Goal: Task Accomplishment & Management: Manage account settings

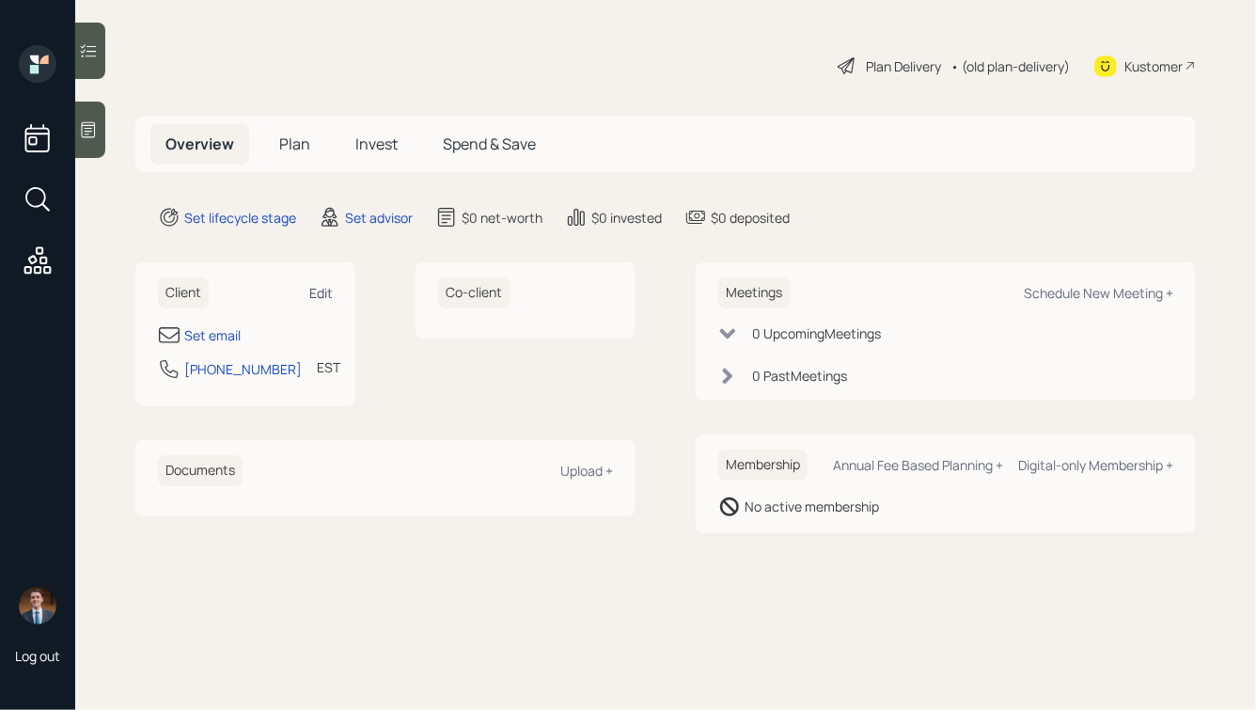
click at [325, 290] on div "Edit" at bounding box center [321, 293] width 24 height 18
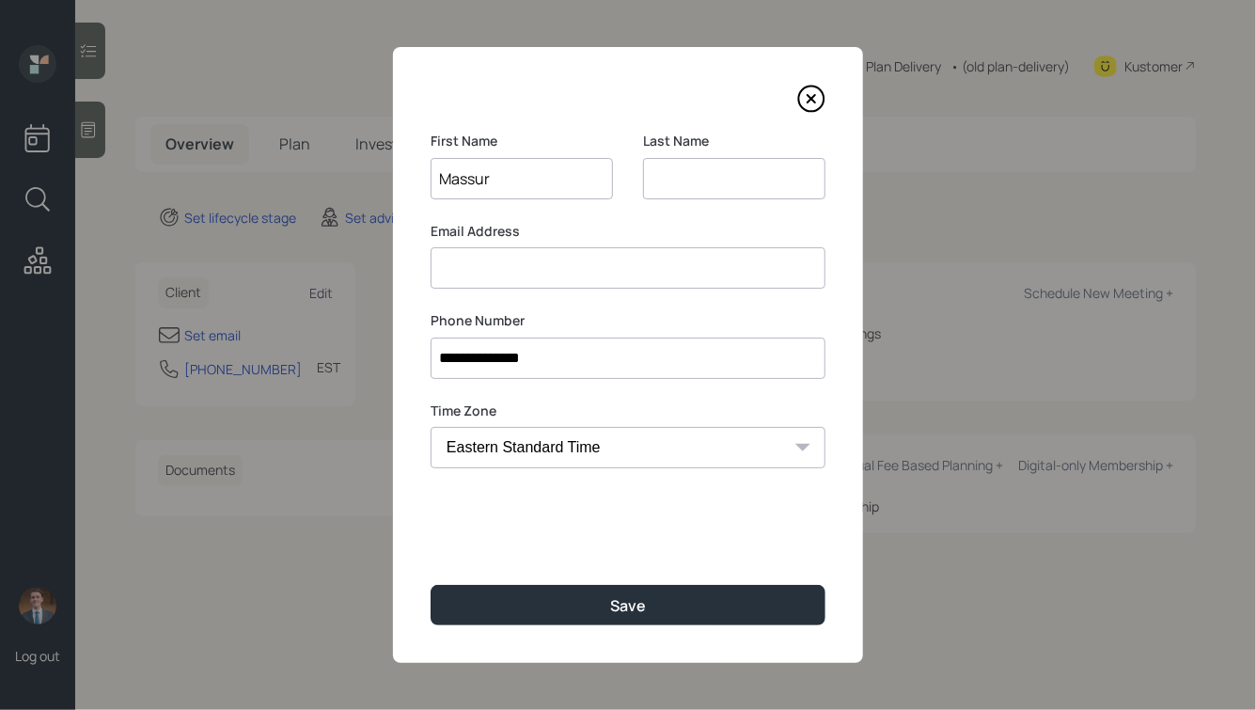
type input "Massur"
type input "Syed"
click at [431, 585] on button "Save" at bounding box center [628, 605] width 395 height 40
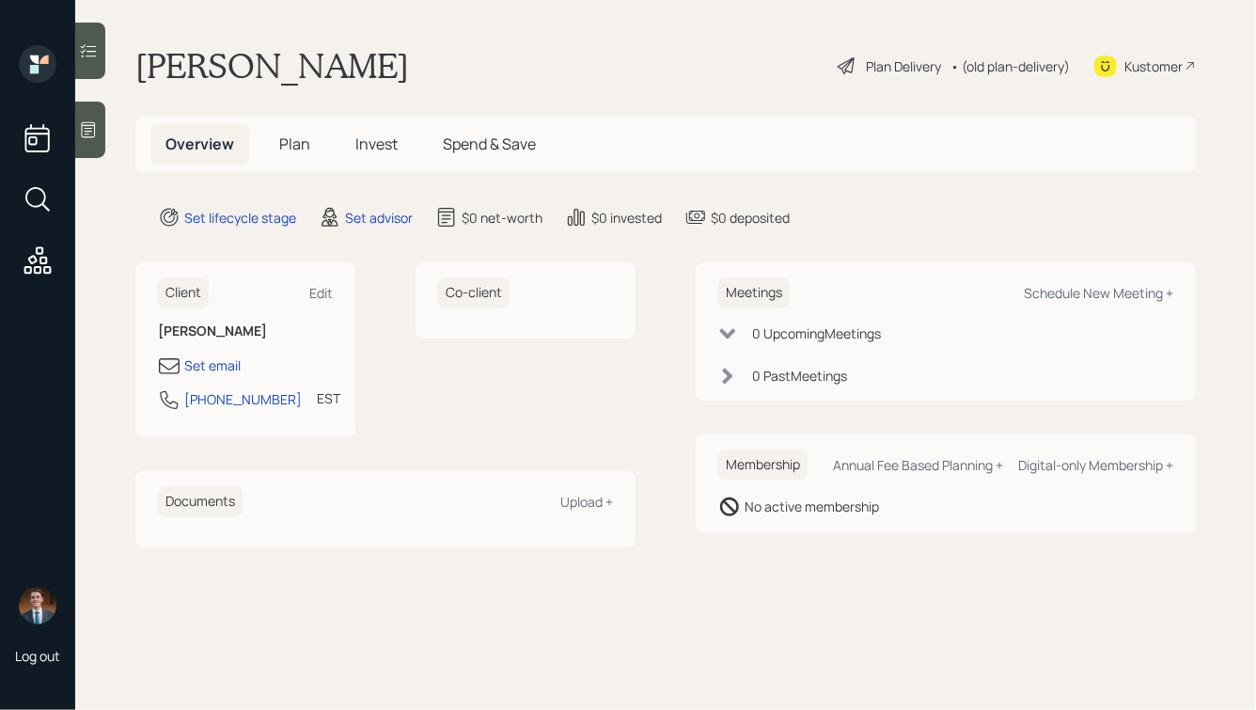
click at [98, 134] on icon at bounding box center [88, 129] width 19 height 19
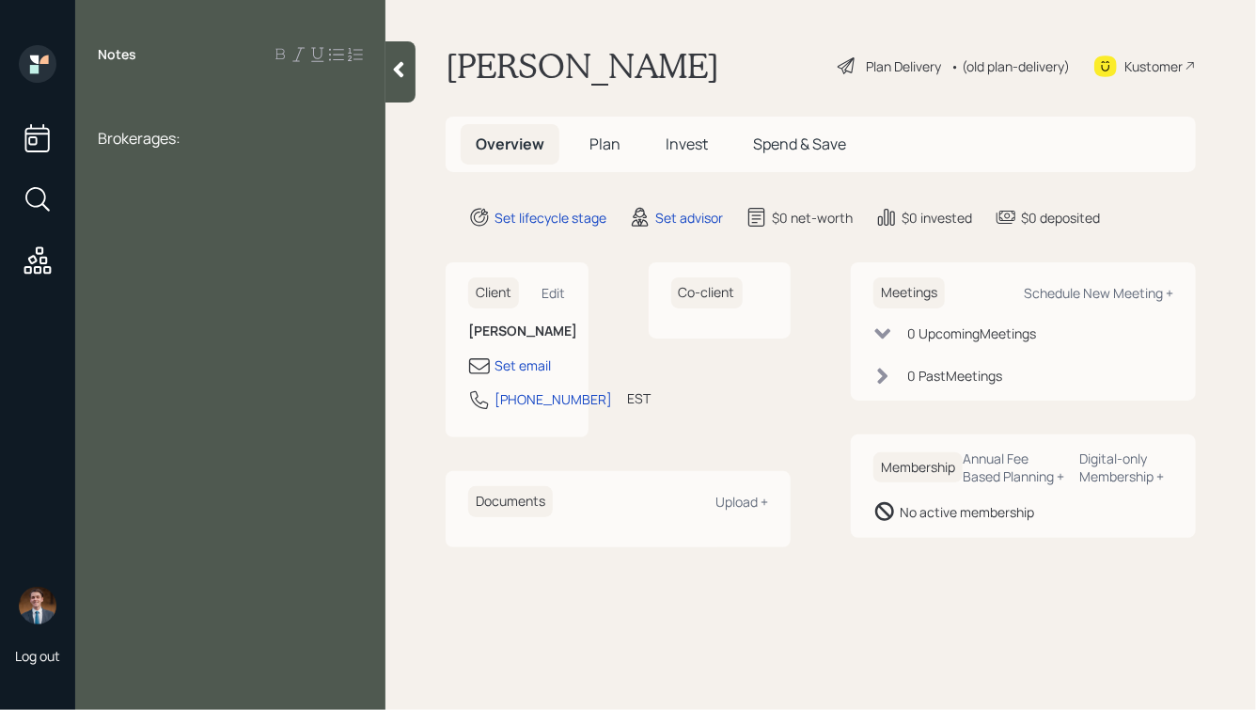
click at [115, 95] on div at bounding box center [230, 97] width 265 height 21
drag, startPoint x: 144, startPoint y: 55, endPoint x: 91, endPoint y: 54, distance: 52.7
click at [91, 54] on div "Notes" at bounding box center [230, 54] width 310 height 19
click at [117, 92] on div at bounding box center [230, 97] width 265 height 21
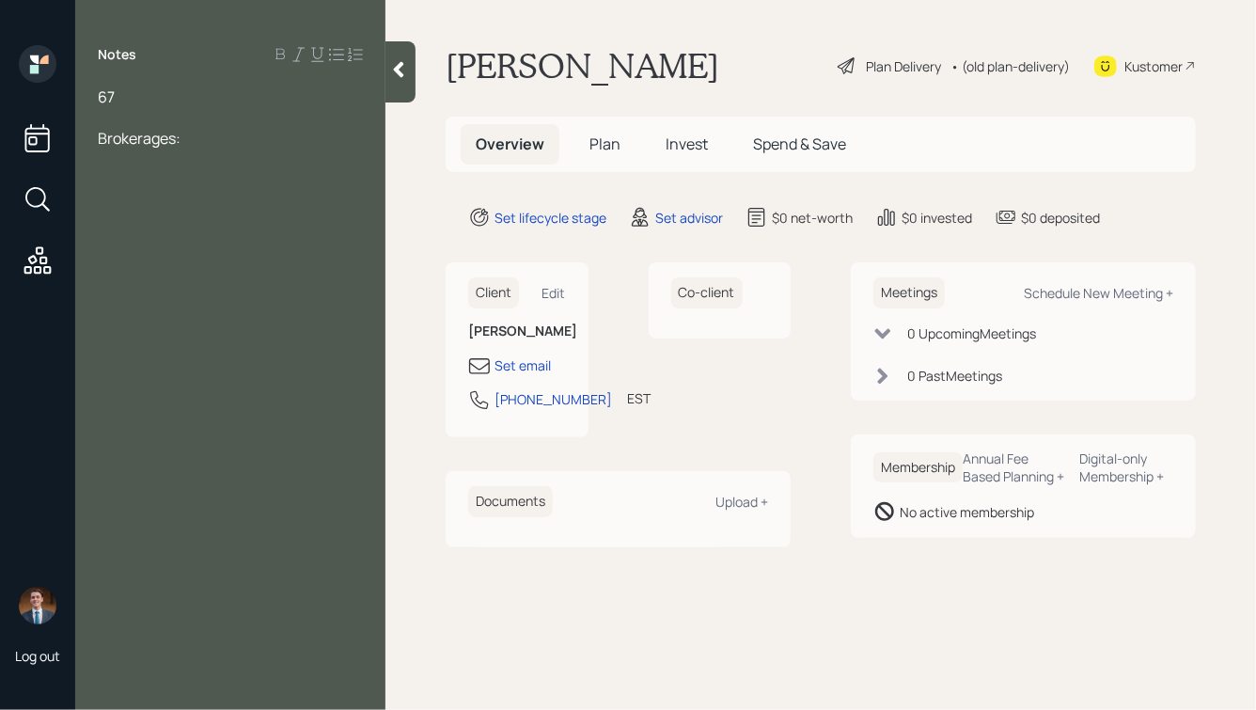
click at [202, 141] on div "Brokerages:" at bounding box center [230, 138] width 265 height 21
click at [218, 166] on div "Brokerages:" at bounding box center [230, 159] width 265 height 21
click at [174, 141] on div at bounding box center [230, 138] width 265 height 21
click at [252, 120] on div "Financial Analyst" at bounding box center [230, 117] width 265 height 21
drag, startPoint x: 192, startPoint y: 206, endPoint x: 168, endPoint y: 207, distance: 23.5
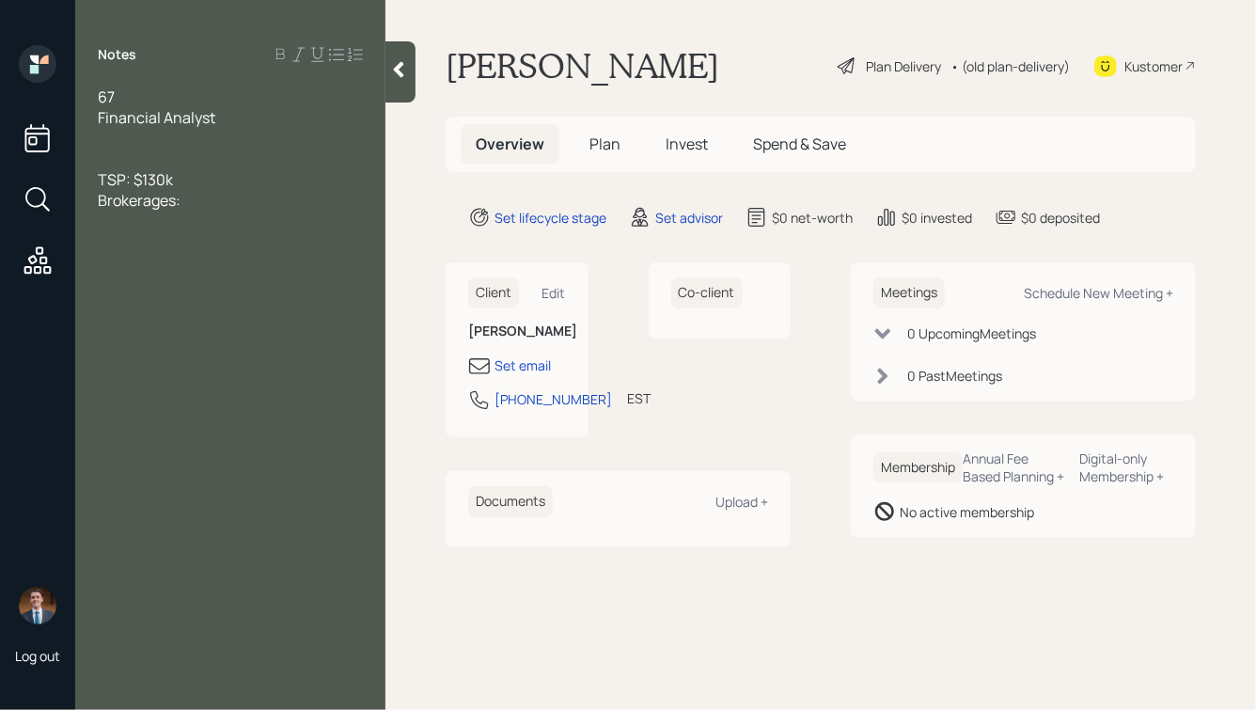
click at [168, 207] on div "Brokerages:" at bounding box center [230, 200] width 265 height 21
click at [198, 201] on div "Brokerages:" at bounding box center [230, 200] width 265 height 21
click at [177, 203] on span "Brokerages: $89k" at bounding box center [157, 200] width 119 height 21
click at [245, 198] on div "Brokerage: $89k" at bounding box center [230, 200] width 265 height 21
drag, startPoint x: 169, startPoint y: 201, endPoint x: 111, endPoint y: 203, distance: 58.3
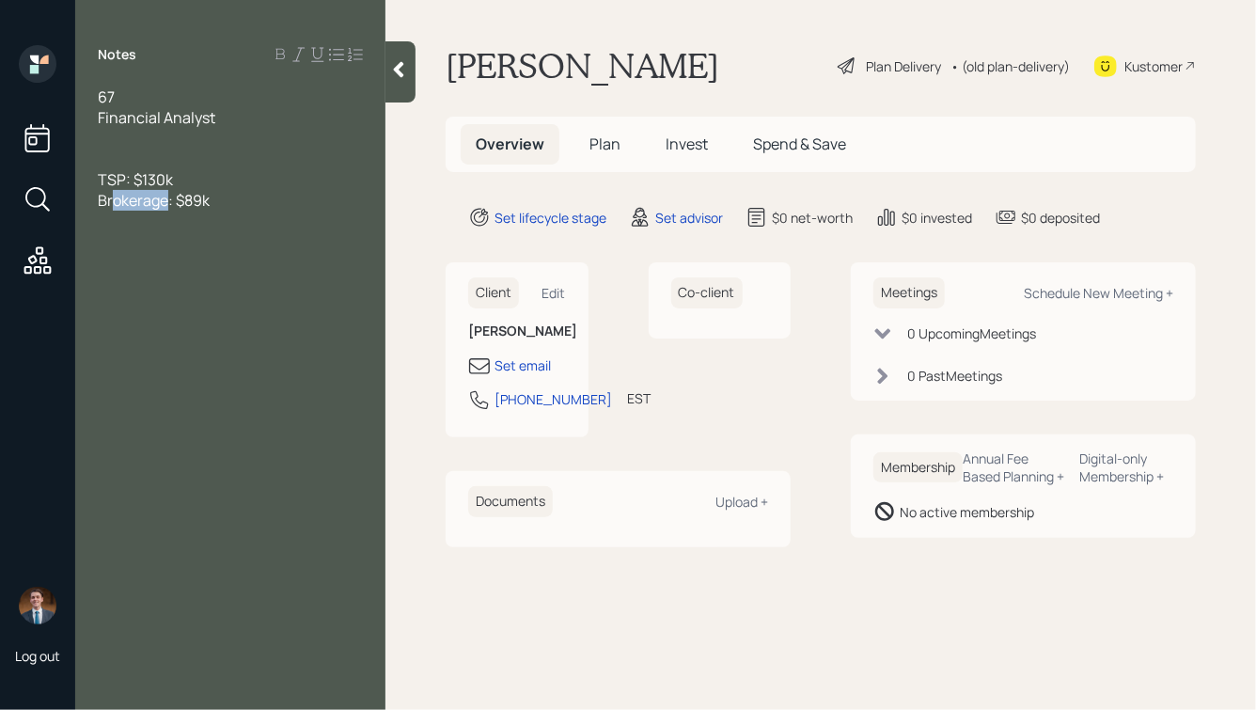
click at [111, 203] on span "Brokerage: $89k" at bounding box center [154, 200] width 112 height 21
click at [203, 202] on div "BofA : $89k" at bounding box center [230, 200] width 265 height 21
click at [135, 204] on span "BofA : $89k" at bounding box center [136, 200] width 77 height 21
drag, startPoint x: 254, startPoint y: 218, endPoint x: 50, endPoint y: 167, distance: 210.3
click at [50, 170] on div "Log out Notes 67 Financial Analyst TSP: $130k BofA: $89k Bank account: $185k Ma…" at bounding box center [628, 355] width 1256 height 710
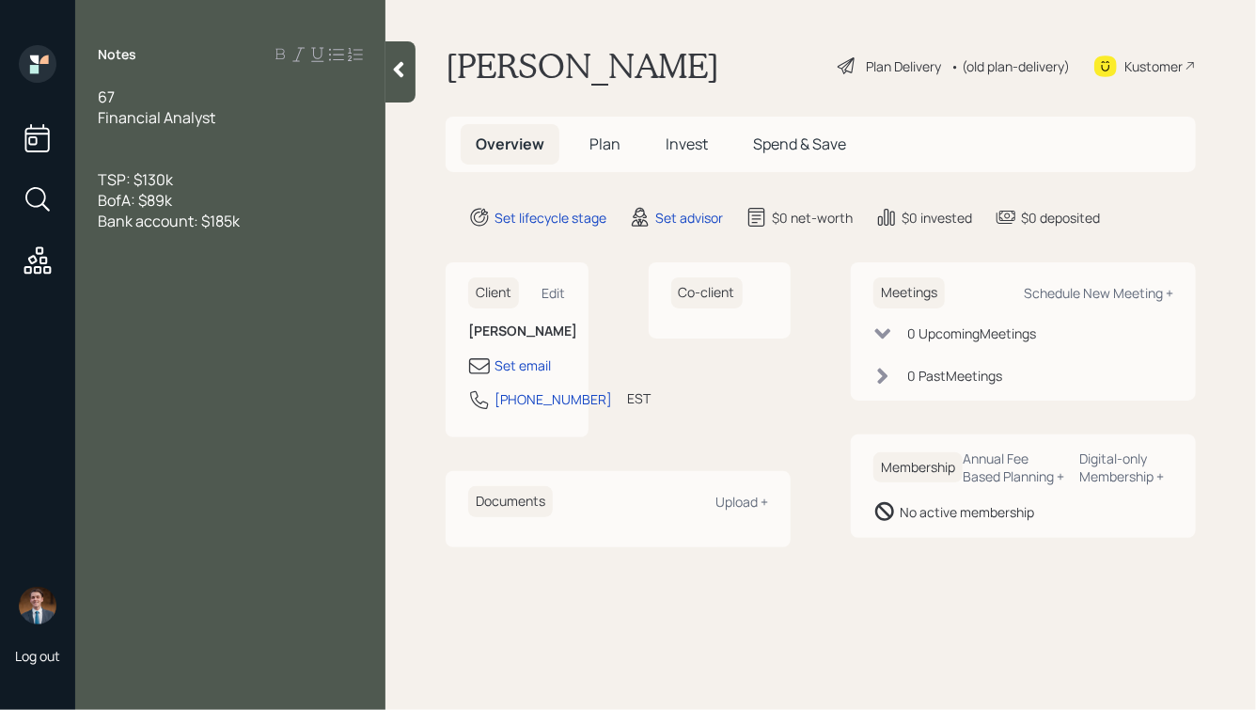
click at [146, 141] on div at bounding box center [230, 138] width 265 height 21
click at [246, 225] on div "Bank account: $185k" at bounding box center [230, 221] width 265 height 21
click at [204, 182] on div "TSP: $130k" at bounding box center [230, 179] width 265 height 21
click at [134, 141] on div at bounding box center [230, 138] width 265 height 21
click at [144, 97] on div "67" at bounding box center [230, 97] width 265 height 21
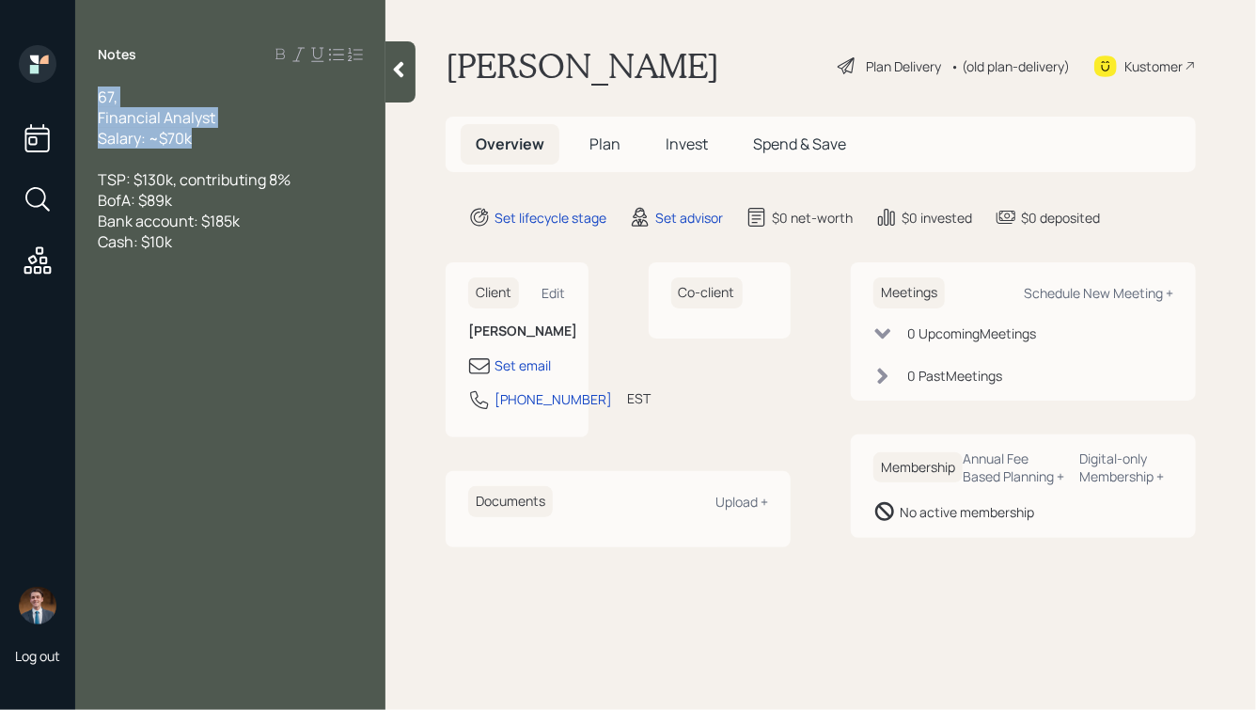
drag, startPoint x: 220, startPoint y: 140, endPoint x: 26, endPoint y: 79, distance: 203.1
click at [26, 79] on div "Log out Notes 67, Financial Analyst Salary: ~$70k TSP: $130k, contributing 8% B…" at bounding box center [628, 355] width 1256 height 710
click at [239, 168] on div at bounding box center [230, 159] width 265 height 21
click at [134, 94] on div "67," at bounding box center [230, 97] width 265 height 21
click at [219, 145] on div "Salary: ~$70k" at bounding box center [230, 138] width 265 height 21
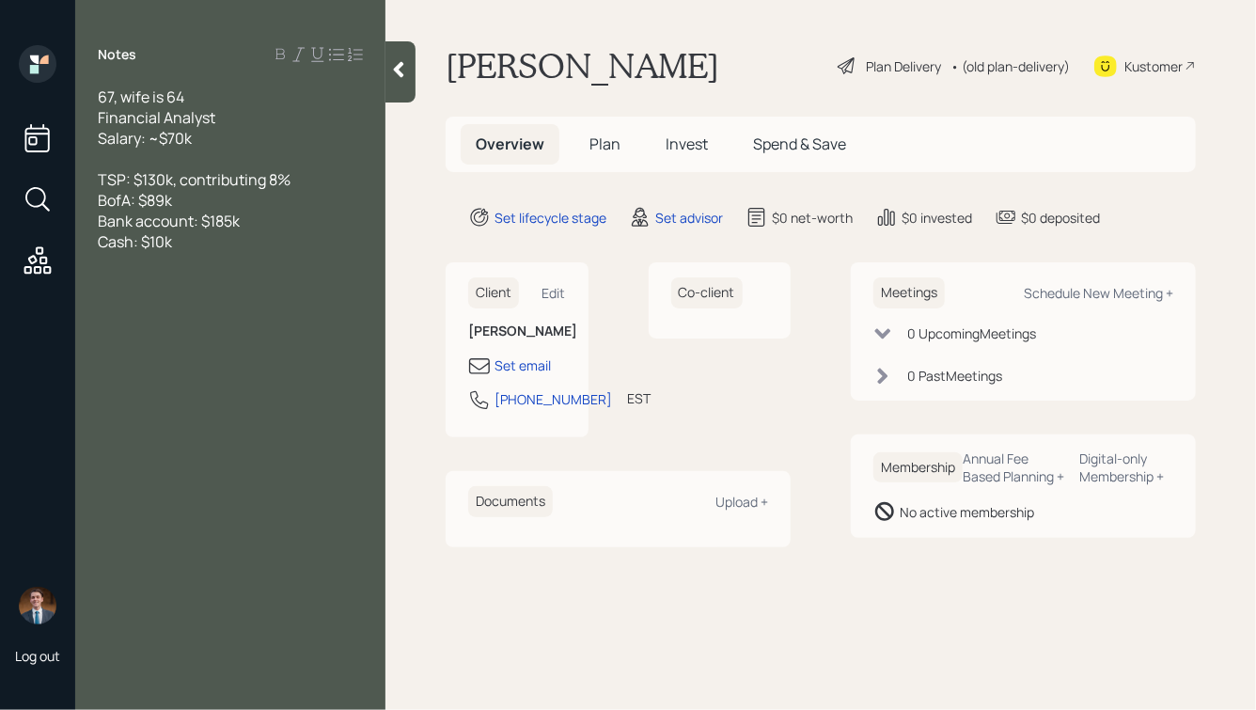
click at [227, 118] on div "Financial Analyst" at bounding box center [230, 117] width 265 height 21
click at [192, 199] on div "BofA: $89k" at bounding box center [230, 200] width 265 height 21
click at [216, 247] on div "Cash: $10k" at bounding box center [230, 241] width 265 height 21
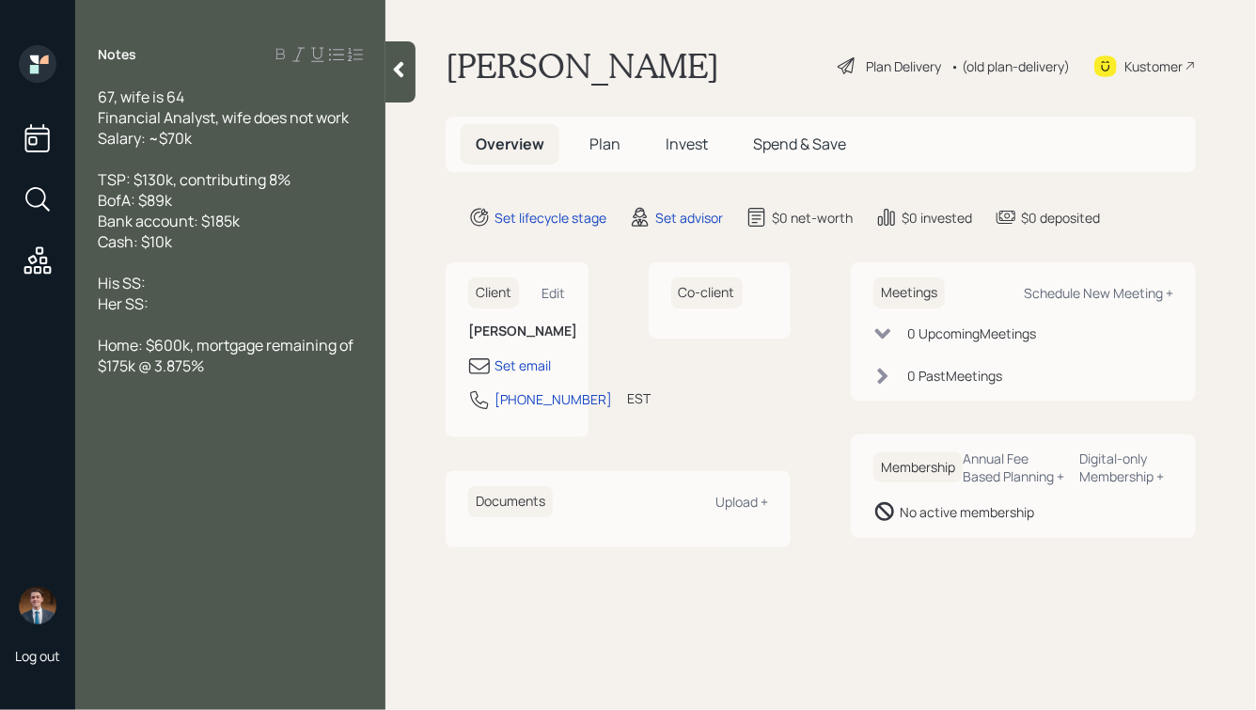
click at [182, 282] on div "His SS:" at bounding box center [230, 283] width 265 height 21
click at [228, 300] on div "Her SS:" at bounding box center [230, 303] width 265 height 21
click at [398, 79] on div at bounding box center [401, 71] width 30 height 61
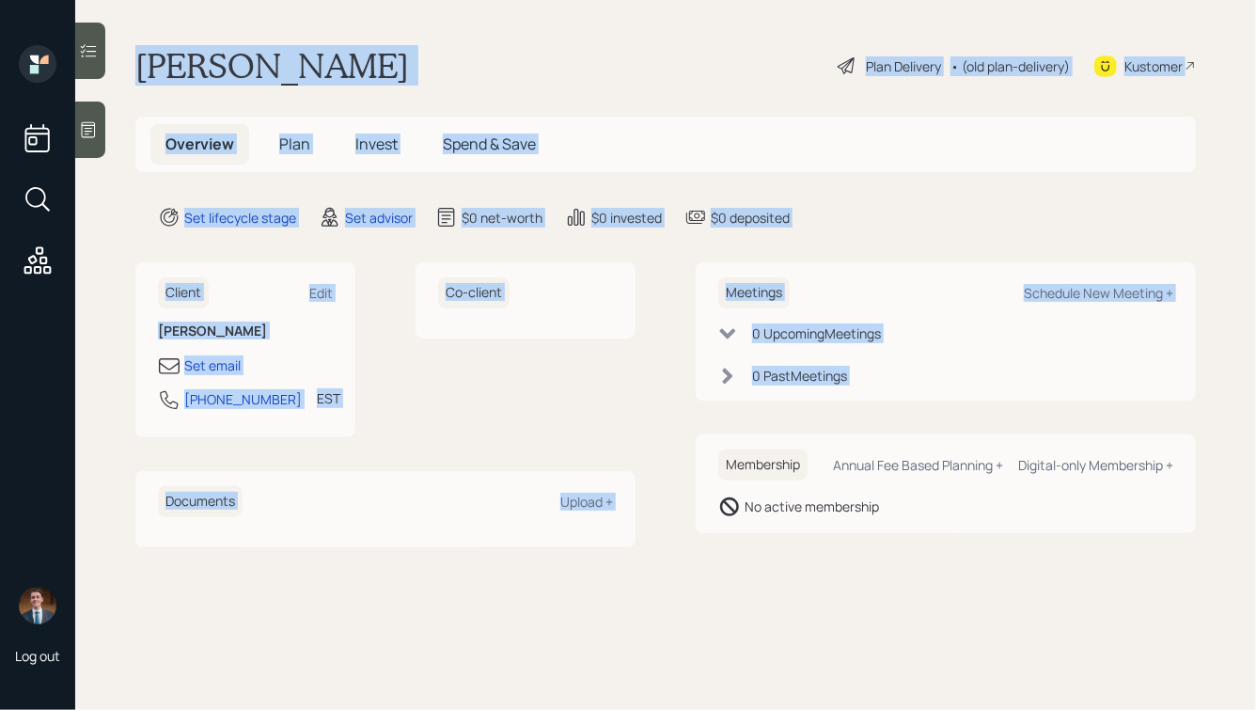
drag, startPoint x: 139, startPoint y: 65, endPoint x: 687, endPoint y: 453, distance: 671.1
click at [687, 453] on main "Massur Syed Plan Delivery • (old plan-delivery) Kustomer Overview Plan Invest S…" at bounding box center [665, 355] width 1181 height 710
click at [680, 466] on div "Client Edit Massur Syed Set email 202-876-1454 EST Currently 1:49 PM Co-client …" at bounding box center [665, 404] width 1061 height 284
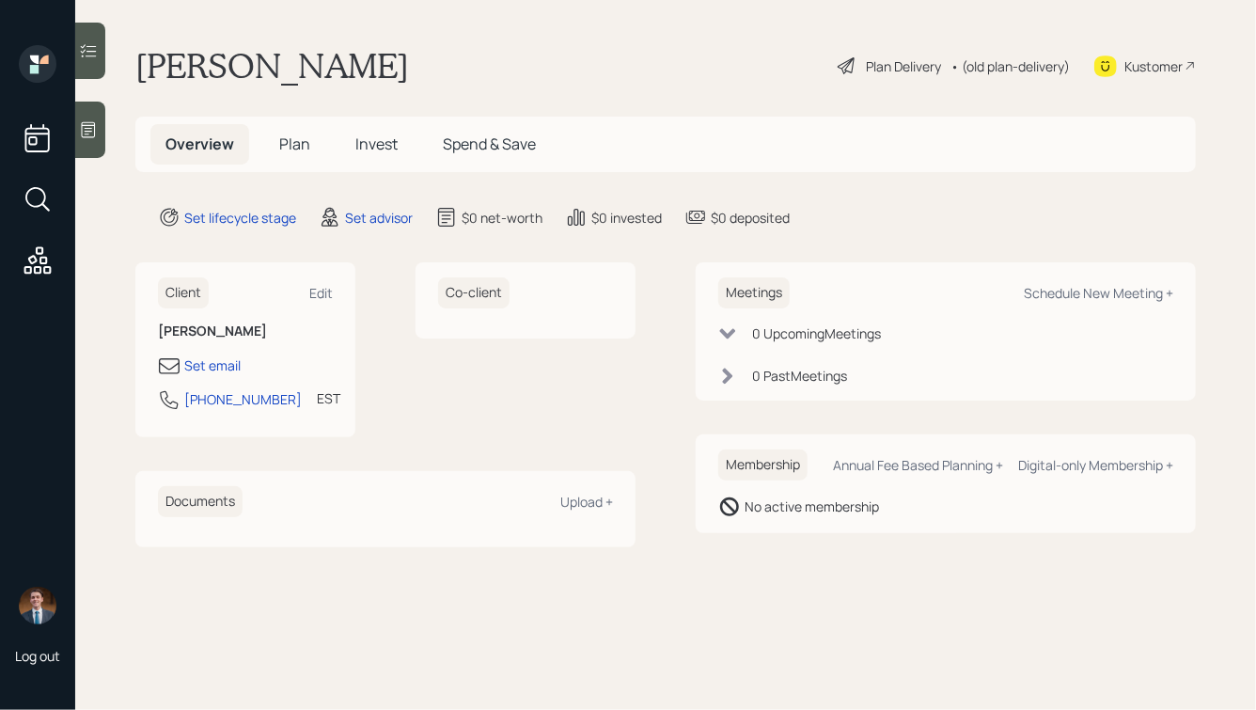
click at [87, 135] on icon at bounding box center [88, 129] width 19 height 19
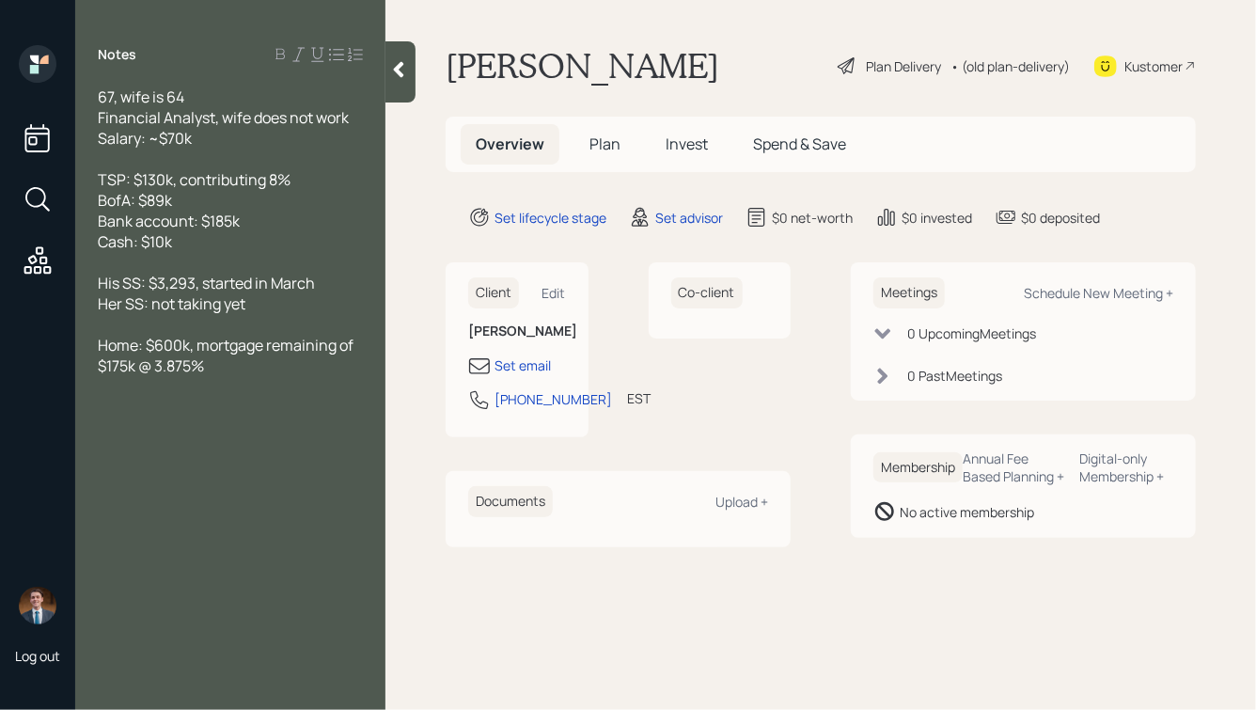
click at [280, 303] on div "His SS: $3,293, started in March Her SS: not taking yet" at bounding box center [230, 293] width 265 height 41
drag, startPoint x: 225, startPoint y: 134, endPoint x: 88, endPoint y: 96, distance: 141.5
click at [88, 96] on div "67, wife is 64 Financial Analyst, wife does not work Salary: ~$70k TSP: $130k, …" at bounding box center [230, 232] width 310 height 290
click at [215, 126] on span "67, wife is 64 Financial Analyst, wife does not work Salary: ~$70k" at bounding box center [223, 118] width 251 height 62
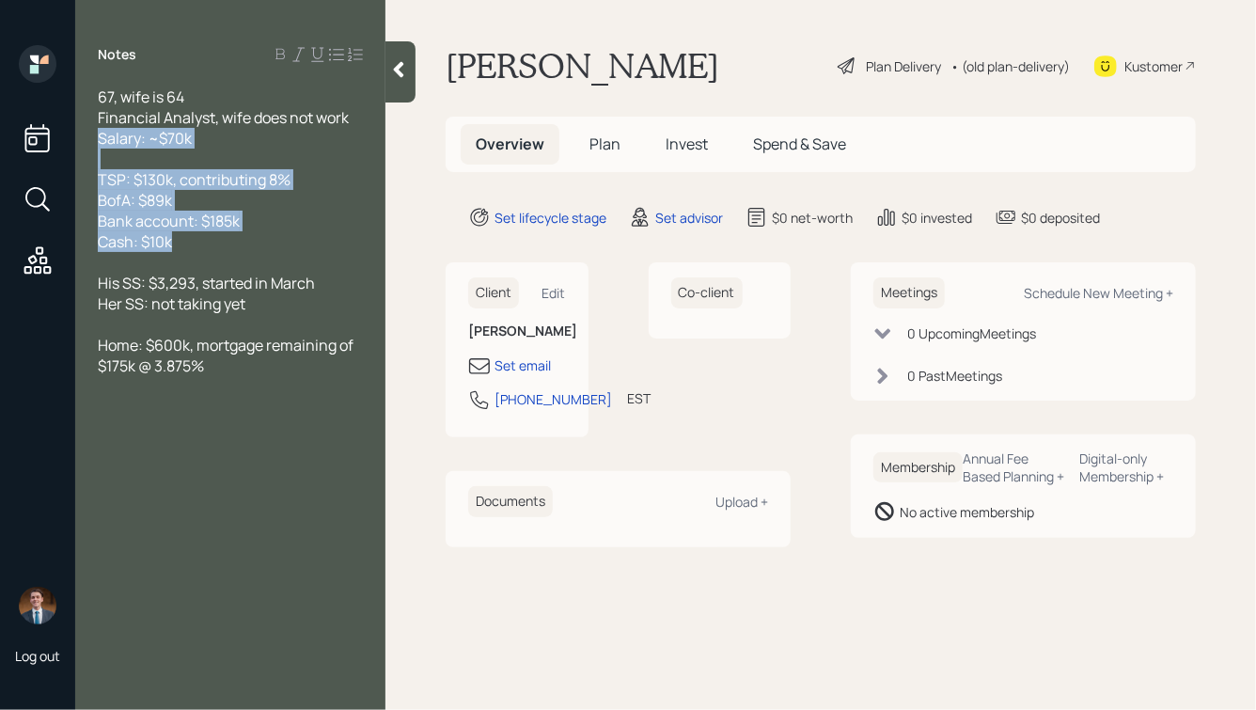
drag, startPoint x: 195, startPoint y: 246, endPoint x: 71, endPoint y: 88, distance: 200.3
click at [72, 90] on div "Log out Notes 67, wife is 64 Financial Analyst, wife does not work Salary: ~$70…" at bounding box center [628, 355] width 1256 height 710
click at [217, 198] on div "TSP: $130k, contributing 8% BofA: $89k Bank account: $185k Cash: $10k" at bounding box center [230, 210] width 265 height 83
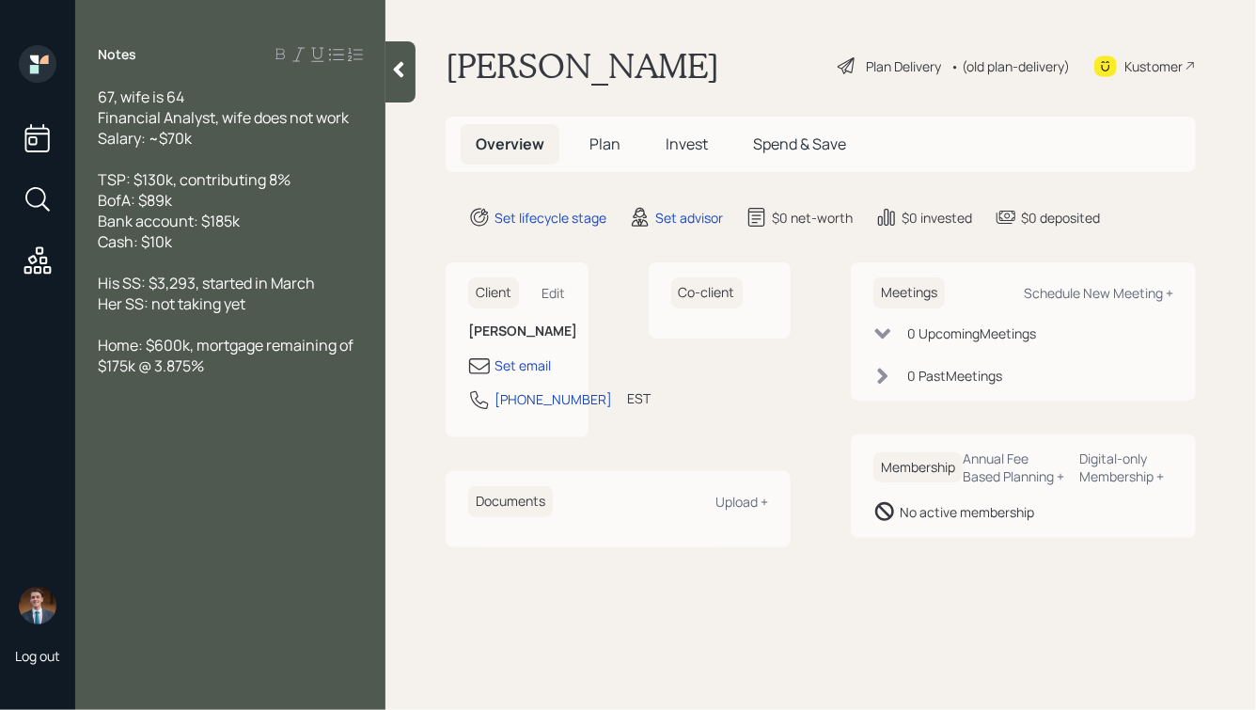
click at [403, 67] on icon at bounding box center [398, 69] width 19 height 19
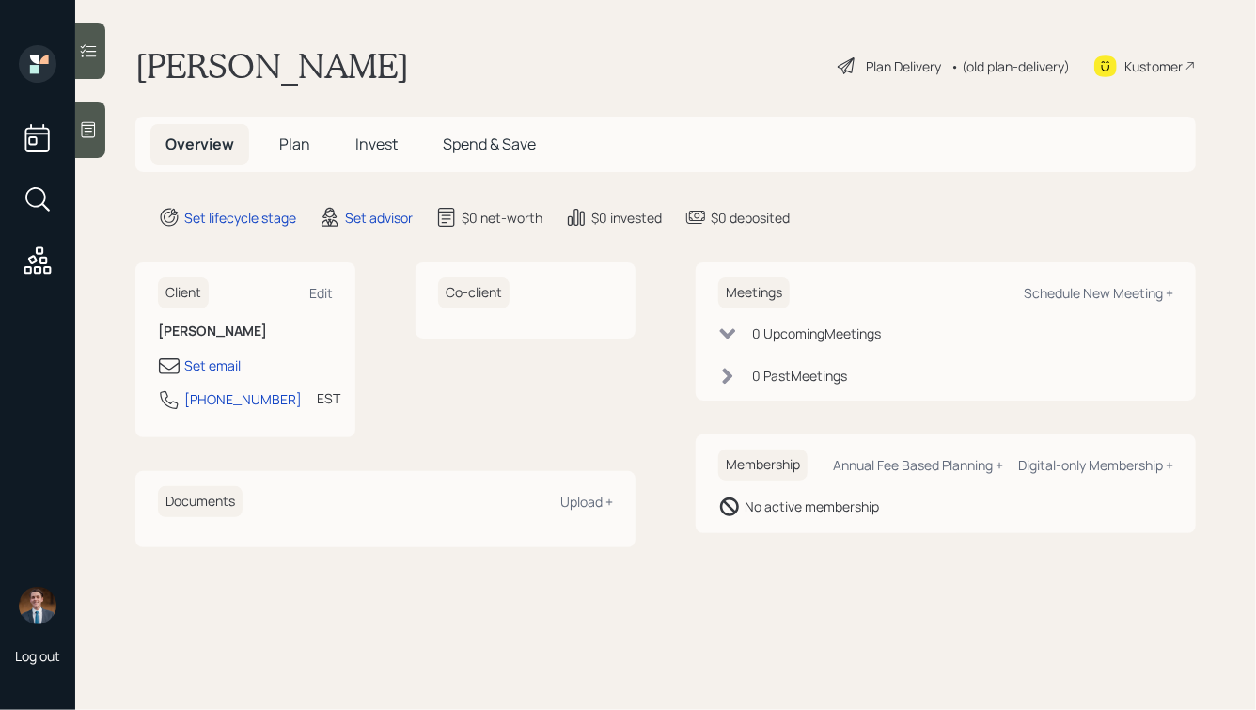
click at [682, 338] on div "Client Edit Massur Syed Set email 202-876-1454 EST Currently 1:49 PM Co-client …" at bounding box center [665, 404] width 1061 height 284
click at [313, 292] on div "Edit" at bounding box center [321, 293] width 24 height 18
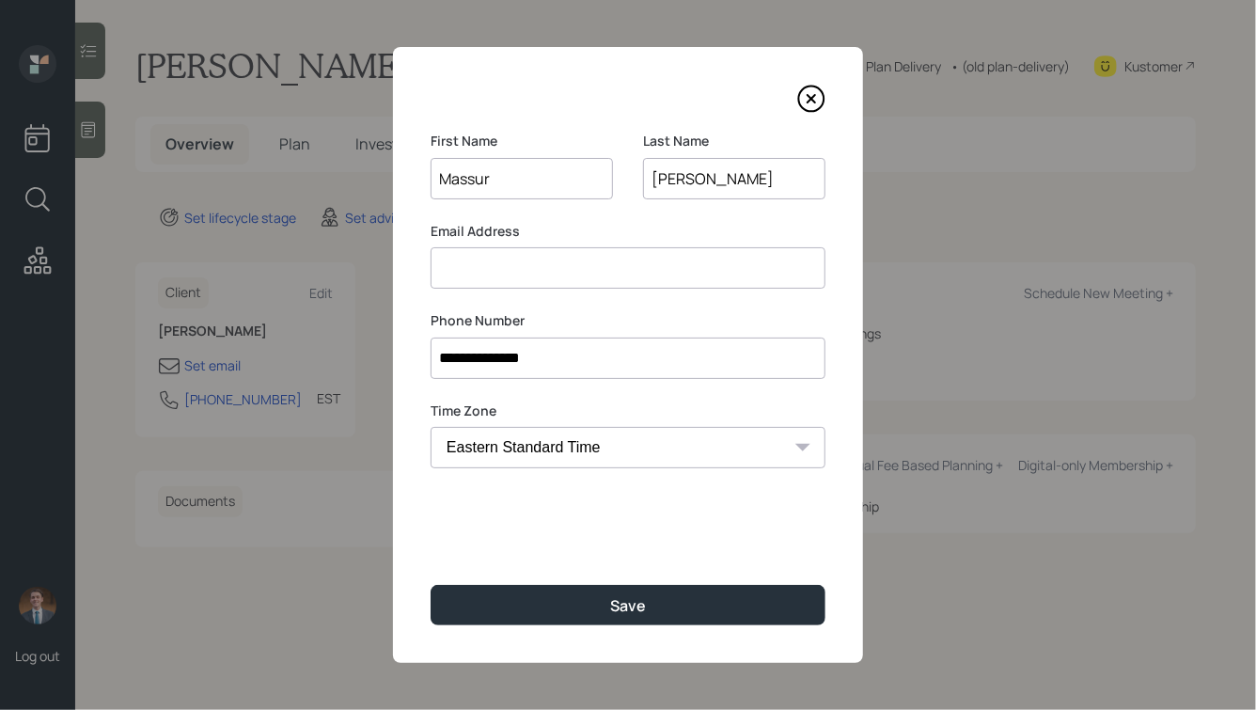
click at [459, 177] on input "Massur" at bounding box center [522, 178] width 182 height 41
click at [466, 177] on input "Massur" at bounding box center [522, 178] width 182 height 41
click at [475, 179] on input "Massur" at bounding box center [522, 178] width 182 height 41
type input "Masroor"
click at [701, 172] on input "Syed" at bounding box center [734, 178] width 182 height 41
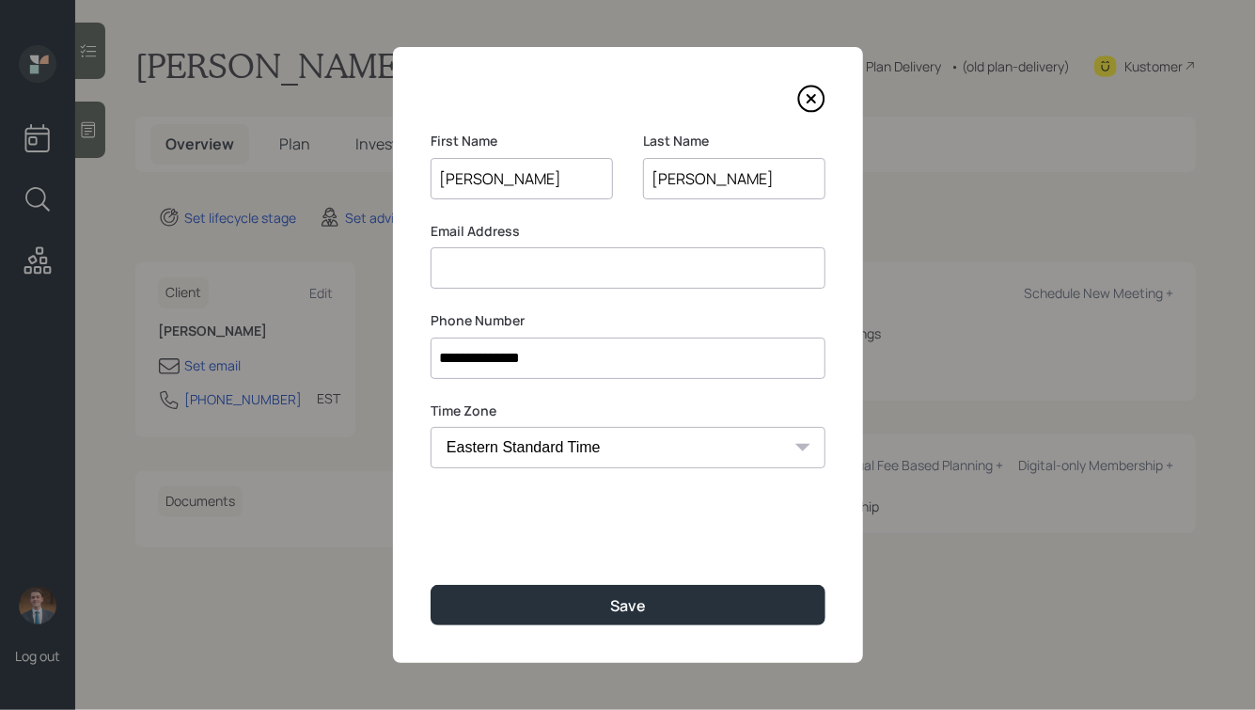
drag, startPoint x: 689, startPoint y: 180, endPoint x: 652, endPoint y: 181, distance: 37.6
click at [652, 181] on input "Syed" at bounding box center [734, 178] width 182 height 41
click at [709, 182] on input "Syed" at bounding box center [734, 178] width 182 height 41
click at [540, 255] on input at bounding box center [628, 267] width 395 height 41
type input "m"
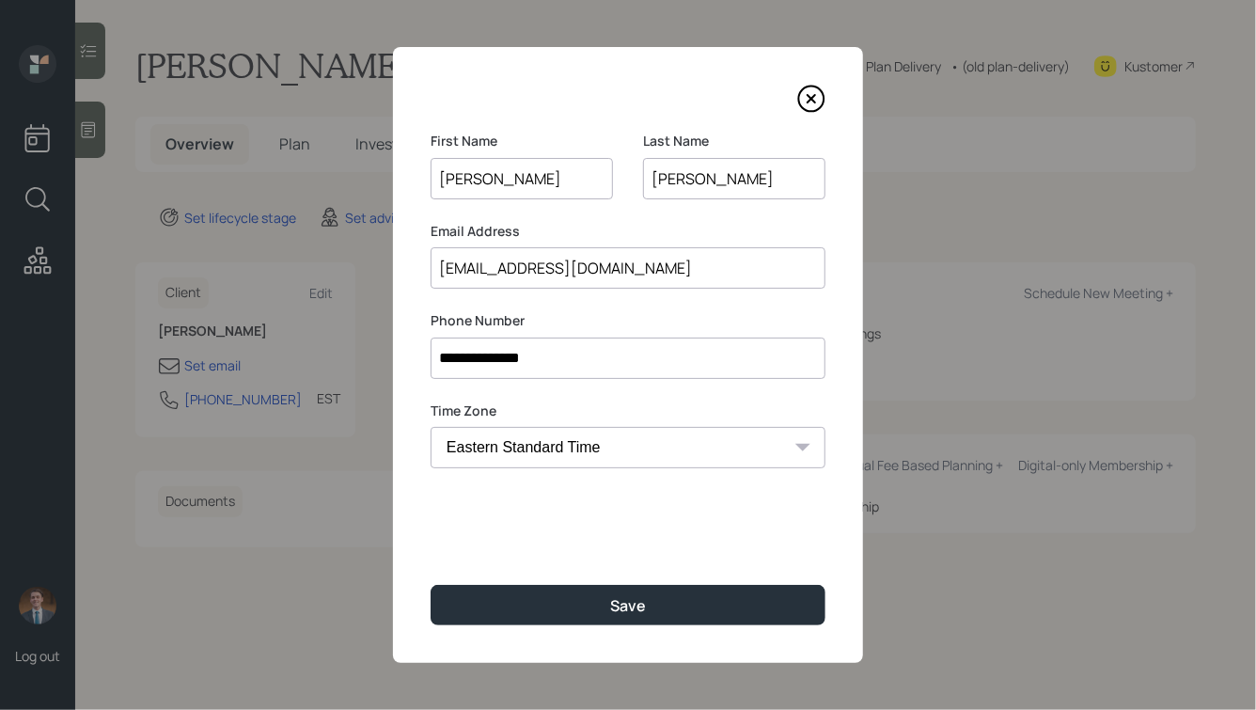
drag, startPoint x: 494, startPoint y: 270, endPoint x: 375, endPoint y: 270, distance: 118.5
click at [375, 270] on div "**********" at bounding box center [628, 355] width 1256 height 710
type input "[EMAIL_ADDRESS][DOMAIN_NAME]"
drag, startPoint x: 500, startPoint y: 183, endPoint x: 455, endPoint y: 184, distance: 45.2
click at [455, 184] on input "Masroor" at bounding box center [522, 178] width 182 height 41
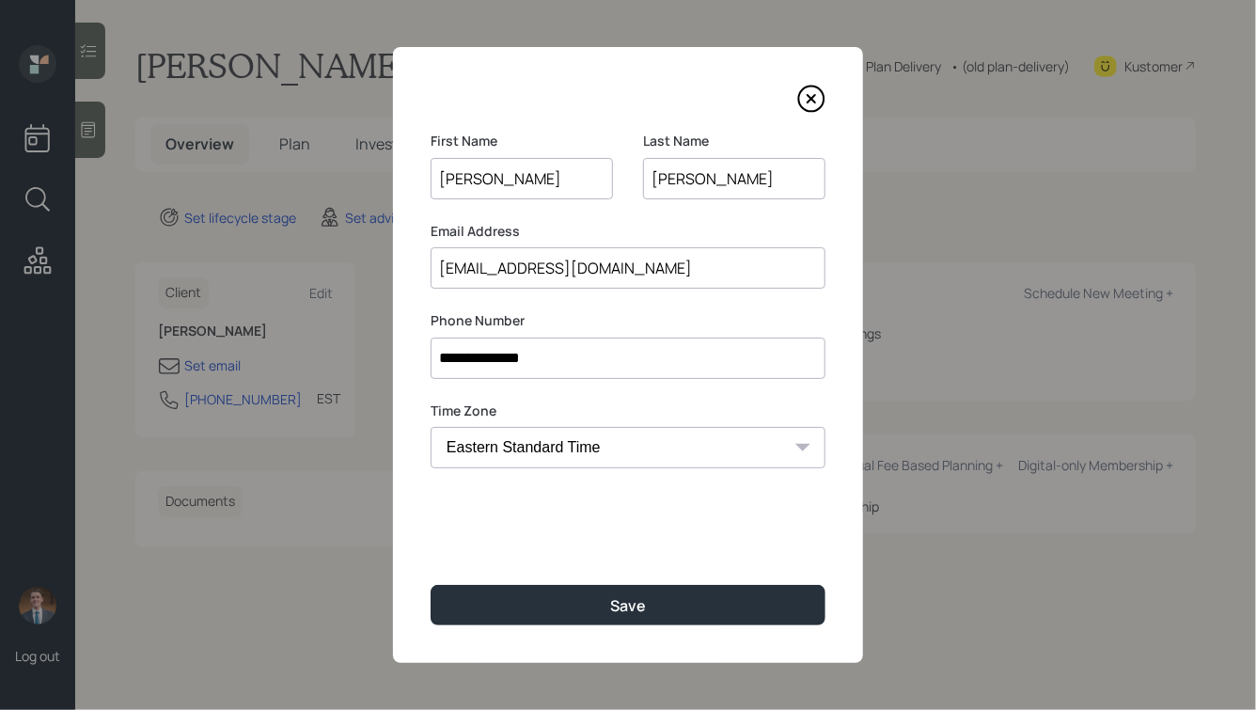
type input "Michael"
click at [545, 225] on label "Email Address" at bounding box center [628, 231] width 395 height 19
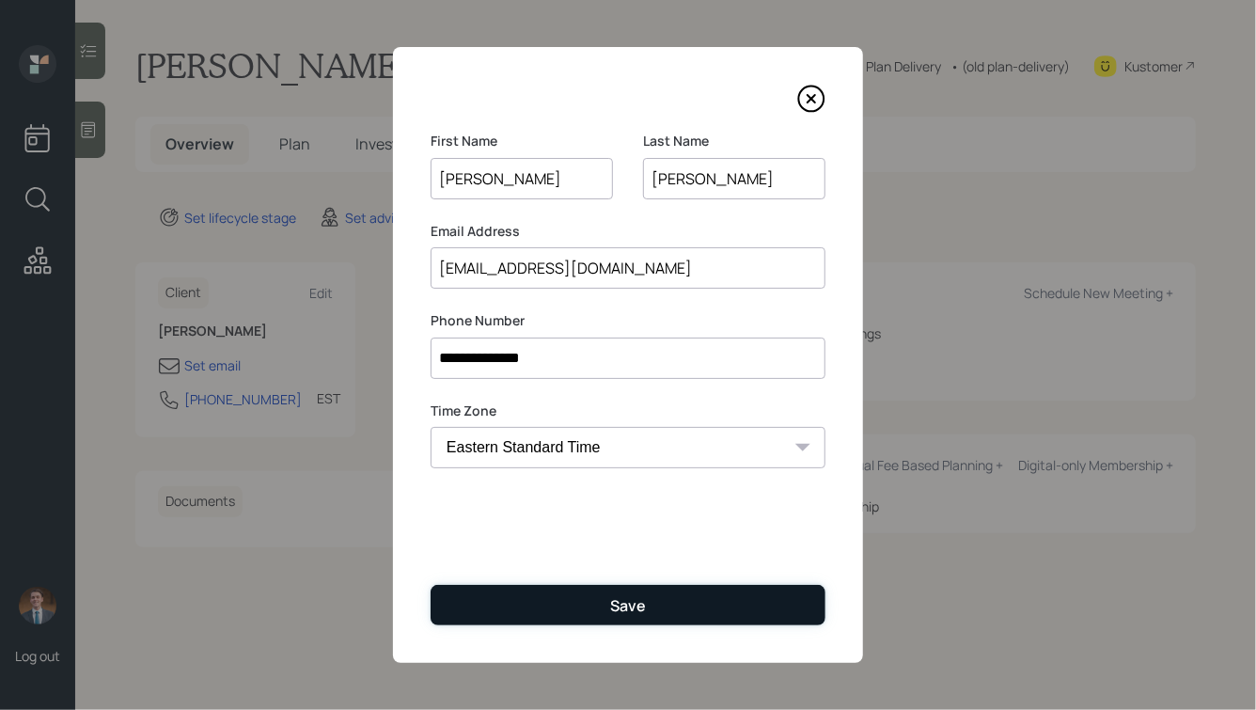
click at [629, 596] on div "Save" at bounding box center [628, 605] width 36 height 21
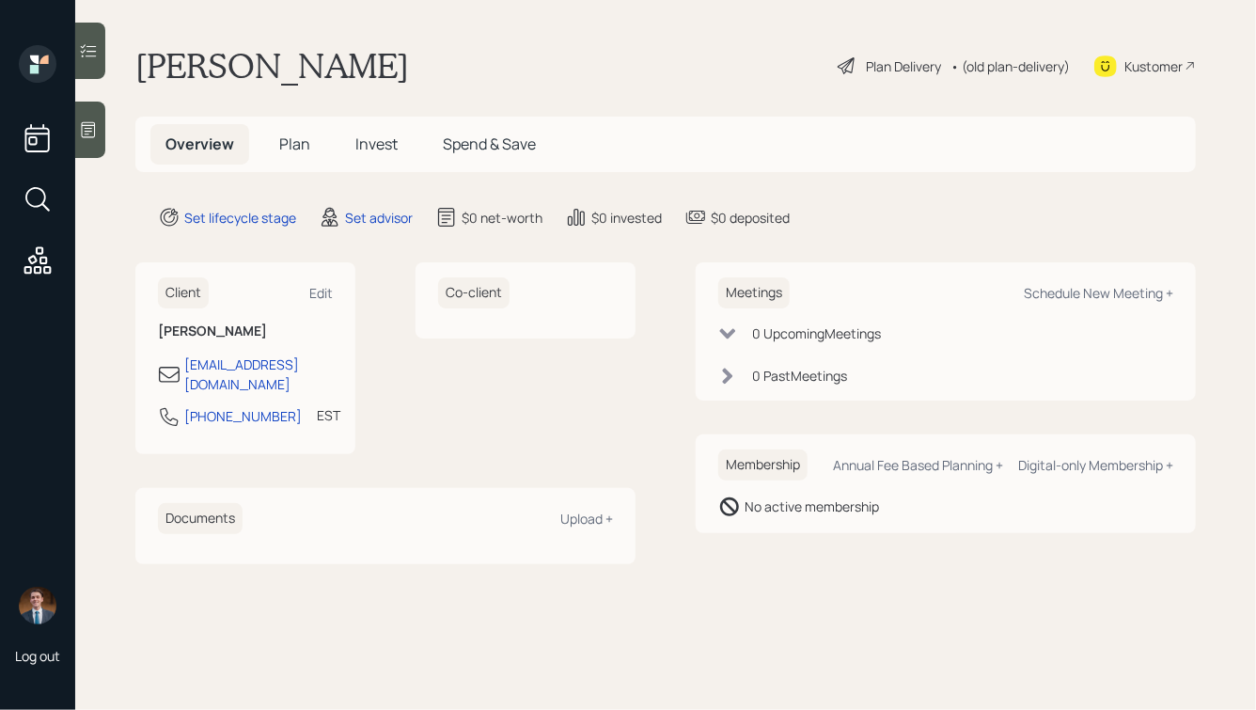
click at [90, 121] on icon at bounding box center [88, 129] width 19 height 19
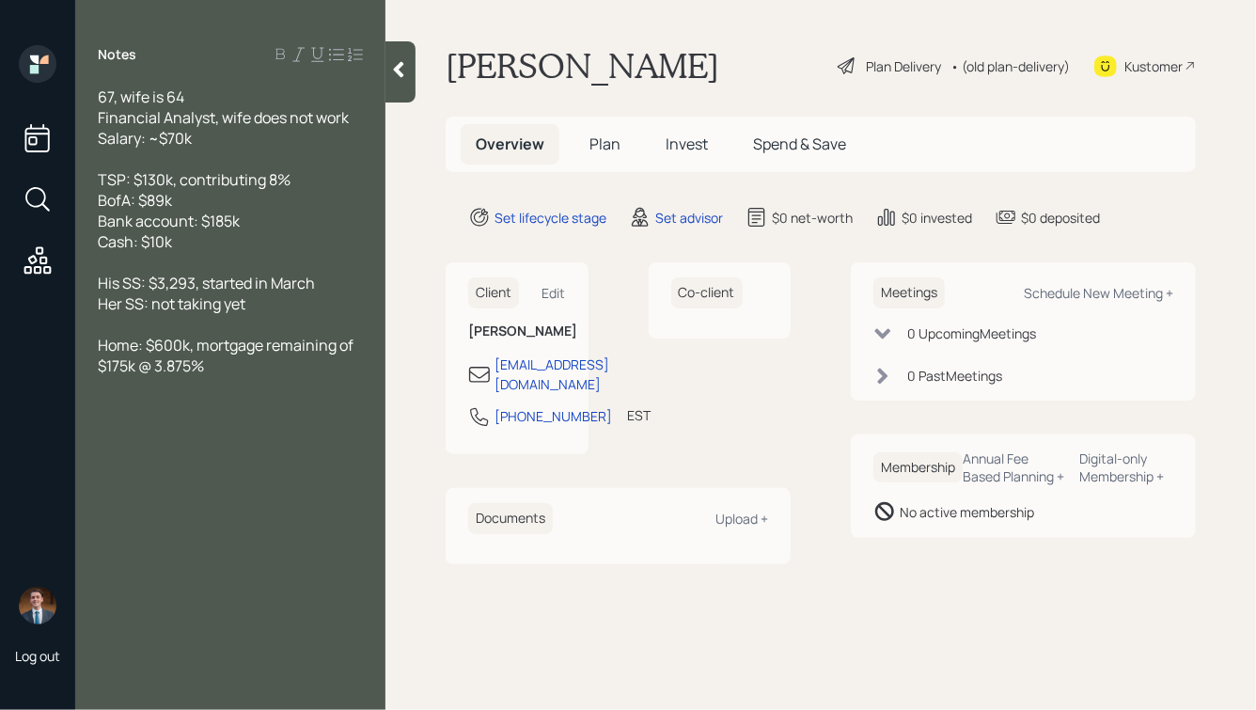
click at [228, 98] on div "67, wife is 64 Financial Analyst, wife does not work Salary: ~$70k" at bounding box center [230, 118] width 265 height 62
click at [100, 98] on span "67, wife is 64 Financial Analyst, wife does not work Salary: ~$70k" at bounding box center [223, 118] width 251 height 62
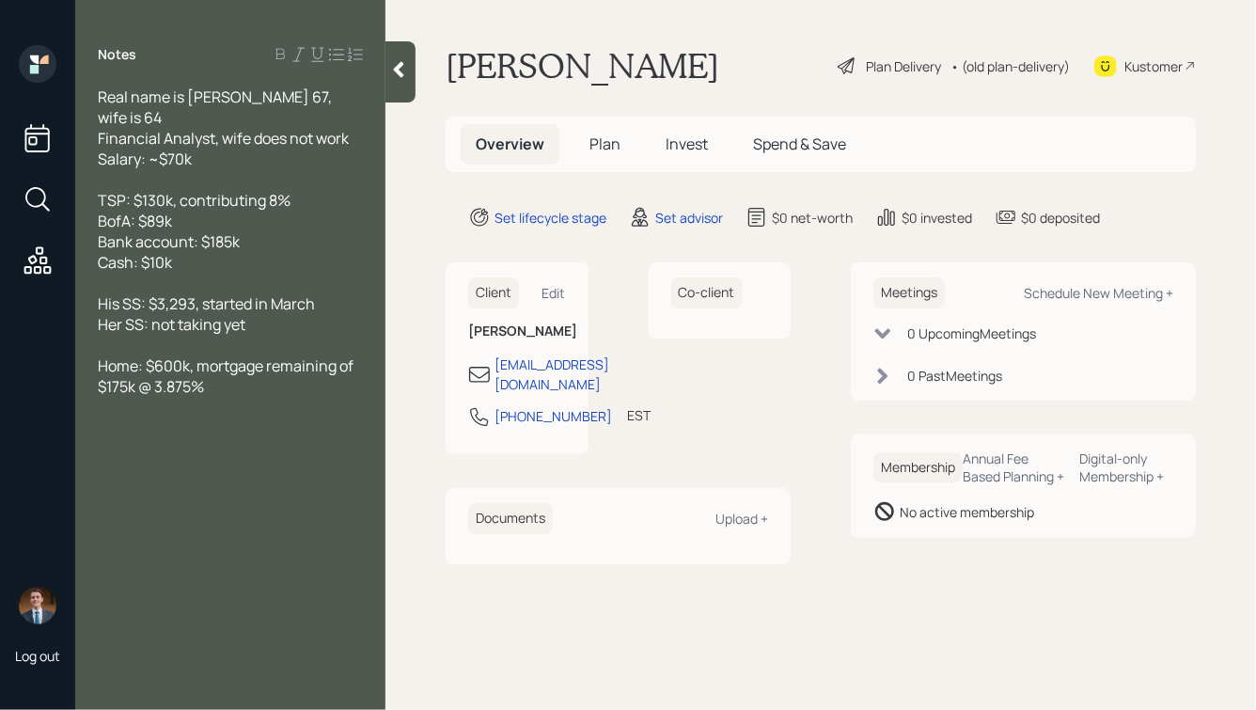
click at [403, 71] on icon at bounding box center [398, 69] width 19 height 19
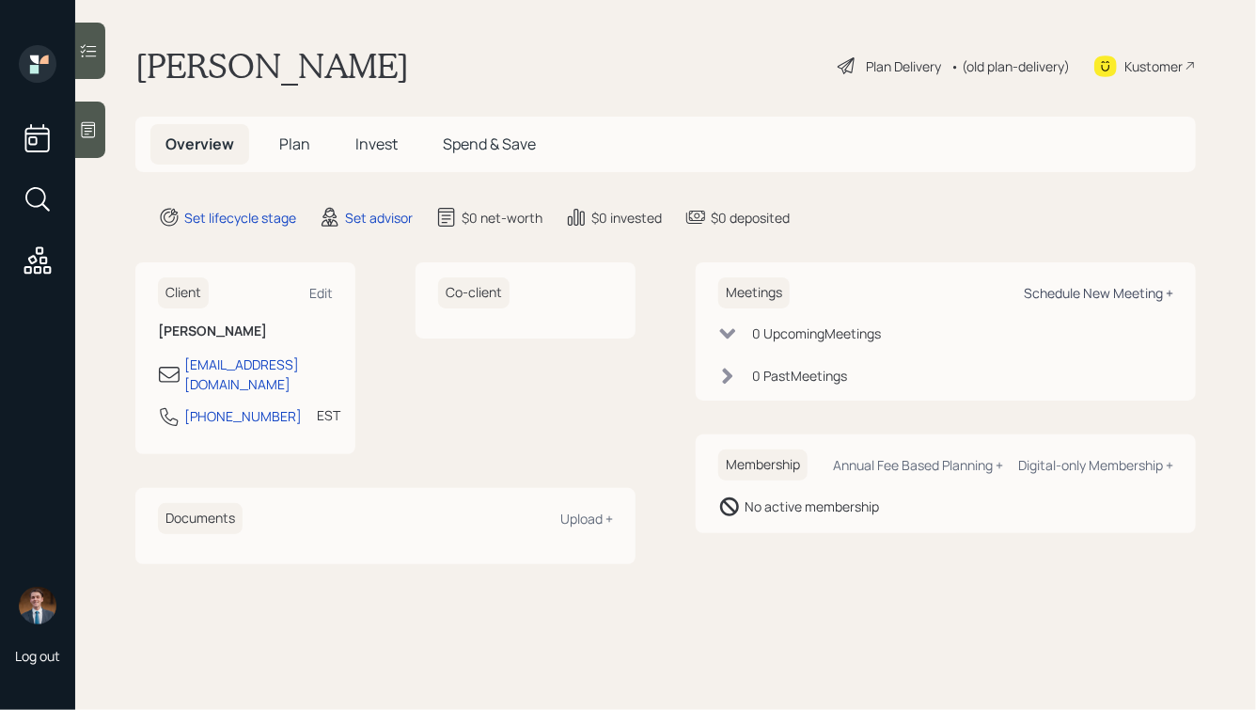
click at [1055, 292] on div "Schedule New Meeting +" at bounding box center [1099, 293] width 150 height 18
select select "round-robin"
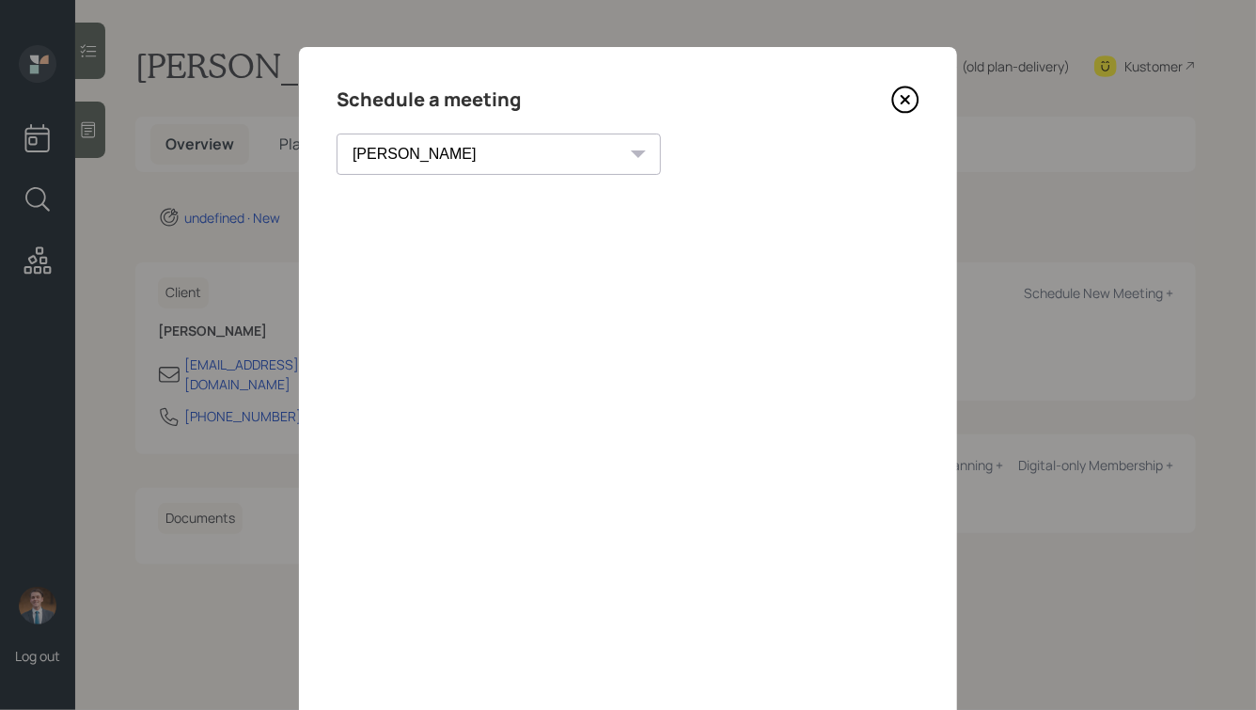
click at [902, 100] on icon at bounding box center [906, 100] width 28 height 28
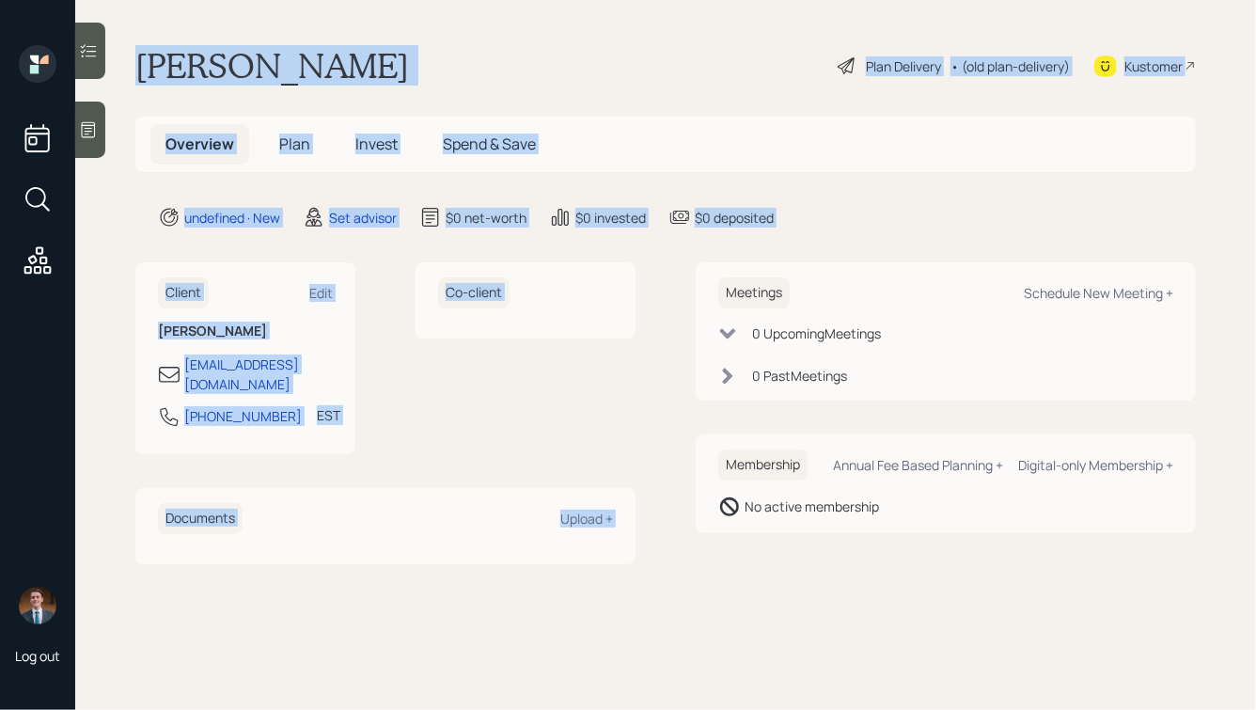
drag, startPoint x: 857, startPoint y: 229, endPoint x: 358, endPoint y: -27, distance: 560.2
click at [358, 0] on html "Log out Michael Syed Plan Delivery • (old plan-delivery) Kustomer Overview Plan…" at bounding box center [628, 355] width 1256 height 710
click at [321, 43] on main "Michael Syed Plan Delivery • (old plan-delivery) Kustomer Overview Plan Invest …" at bounding box center [665, 355] width 1181 height 710
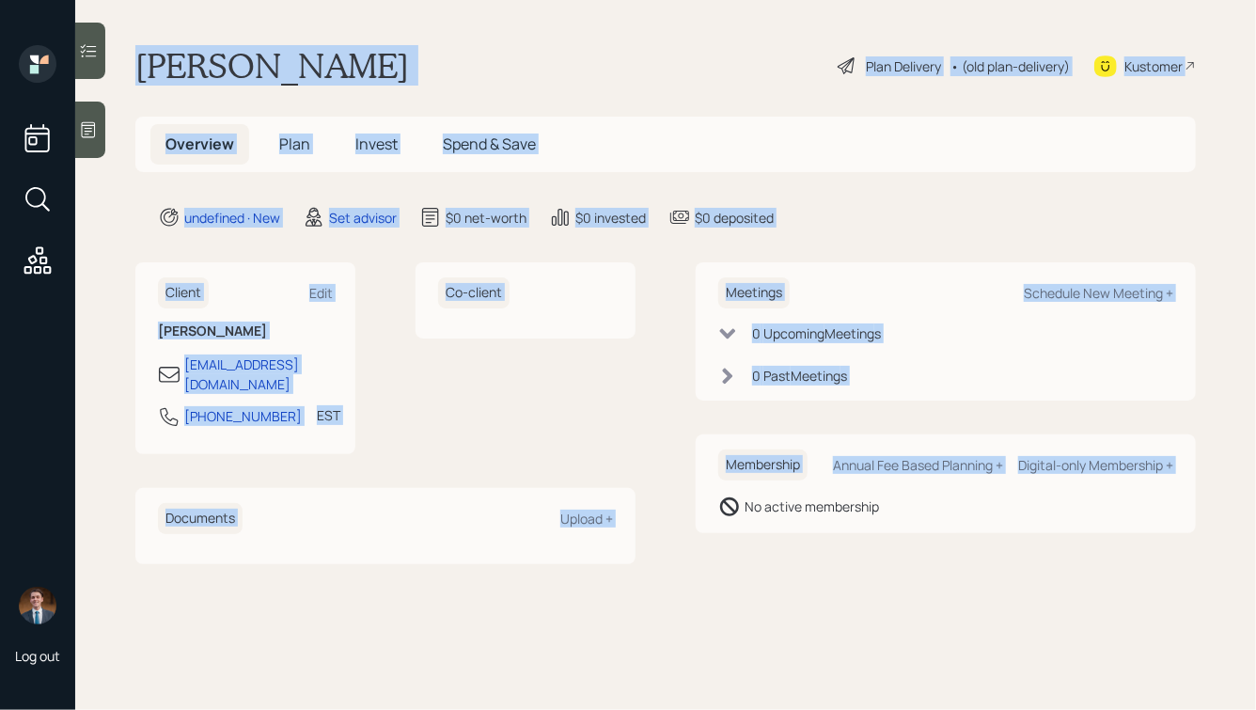
drag, startPoint x: 125, startPoint y: 48, endPoint x: 737, endPoint y: 499, distance: 760.7
click at [739, 502] on main "Michael Syed Plan Delivery • (old plan-delivery) Kustomer Overview Plan Invest …" at bounding box center [665, 355] width 1181 height 710
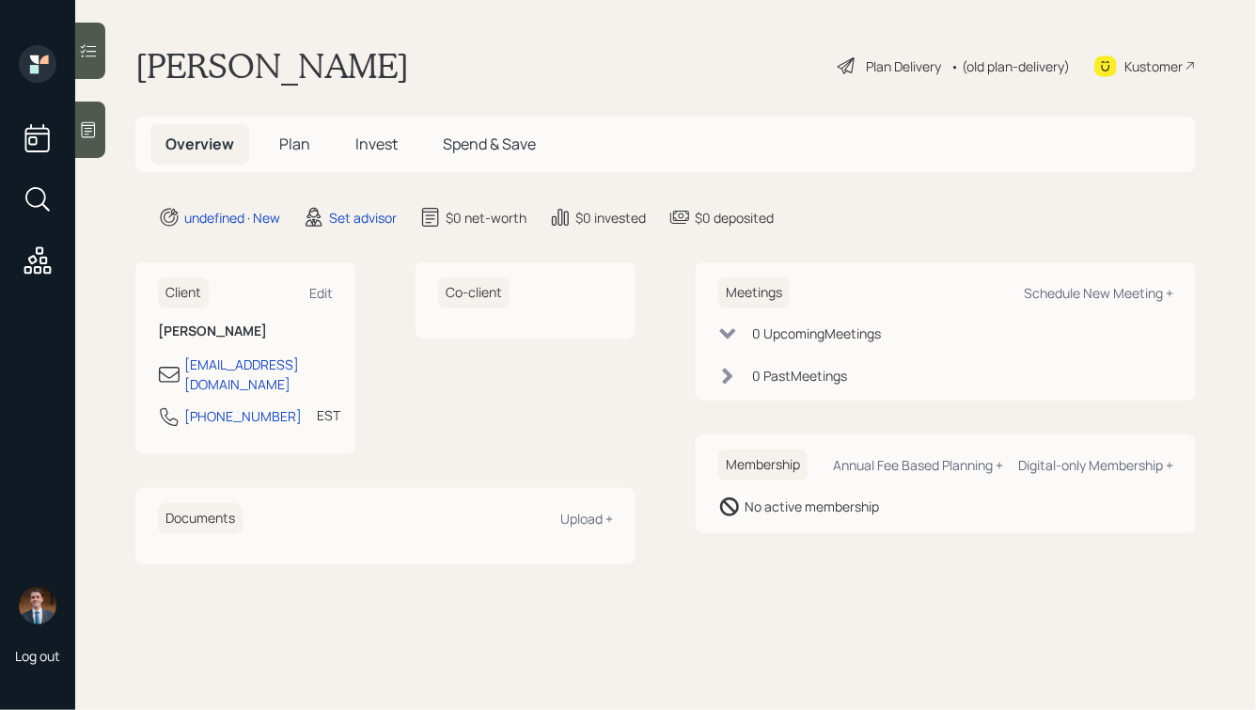
click at [884, 556] on main "Michael Syed Plan Delivery • (old plan-delivery) Kustomer Overview Plan Invest …" at bounding box center [665, 355] width 1181 height 710
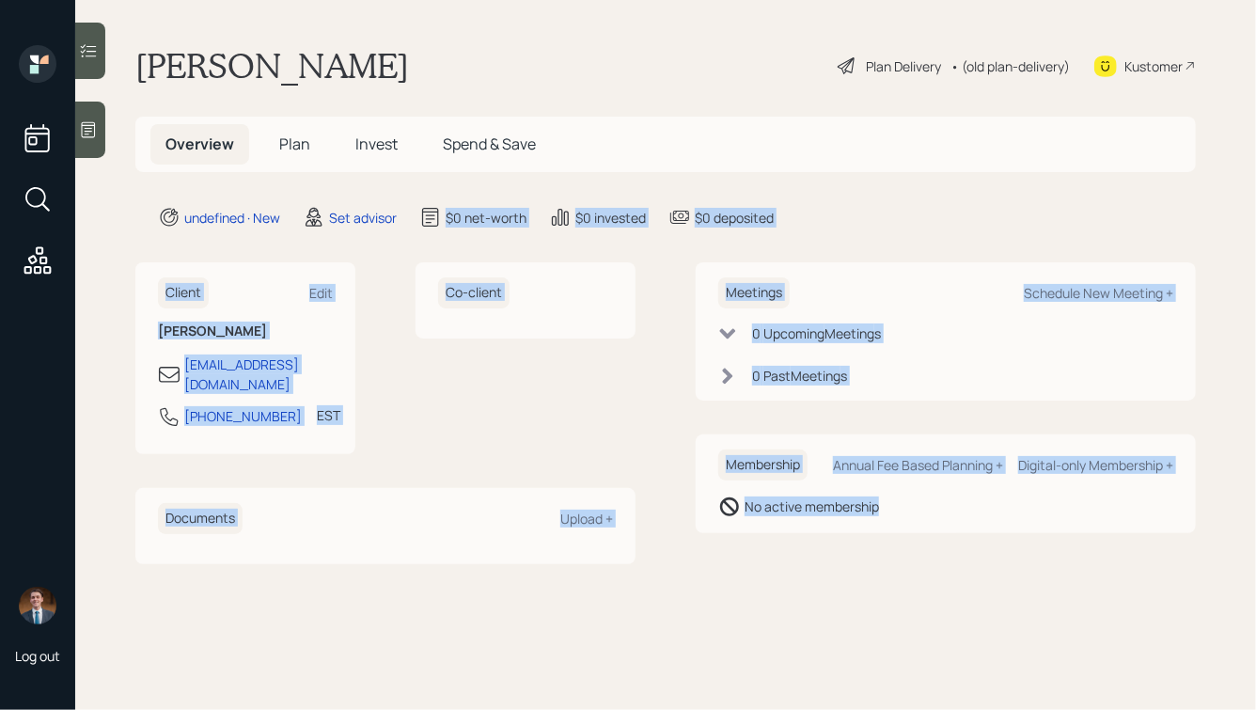
drag, startPoint x: 905, startPoint y: 551, endPoint x: 433, endPoint y: 98, distance: 654.5
click at [433, 106] on main "Michael Syed Plan Delivery • (old plan-delivery) Kustomer Overview Plan Invest …" at bounding box center [665, 355] width 1181 height 710
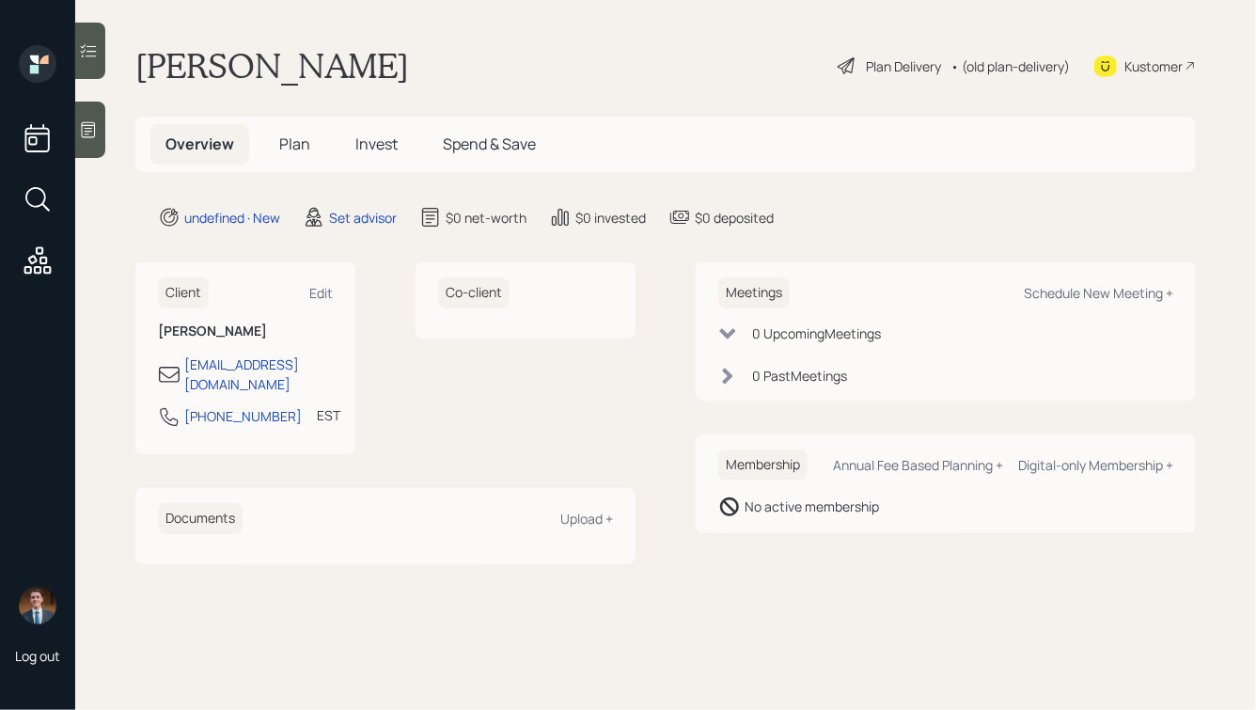
click at [343, 62] on div "Michael Syed Plan Delivery • (old plan-delivery) Kustomer" at bounding box center [665, 65] width 1061 height 41
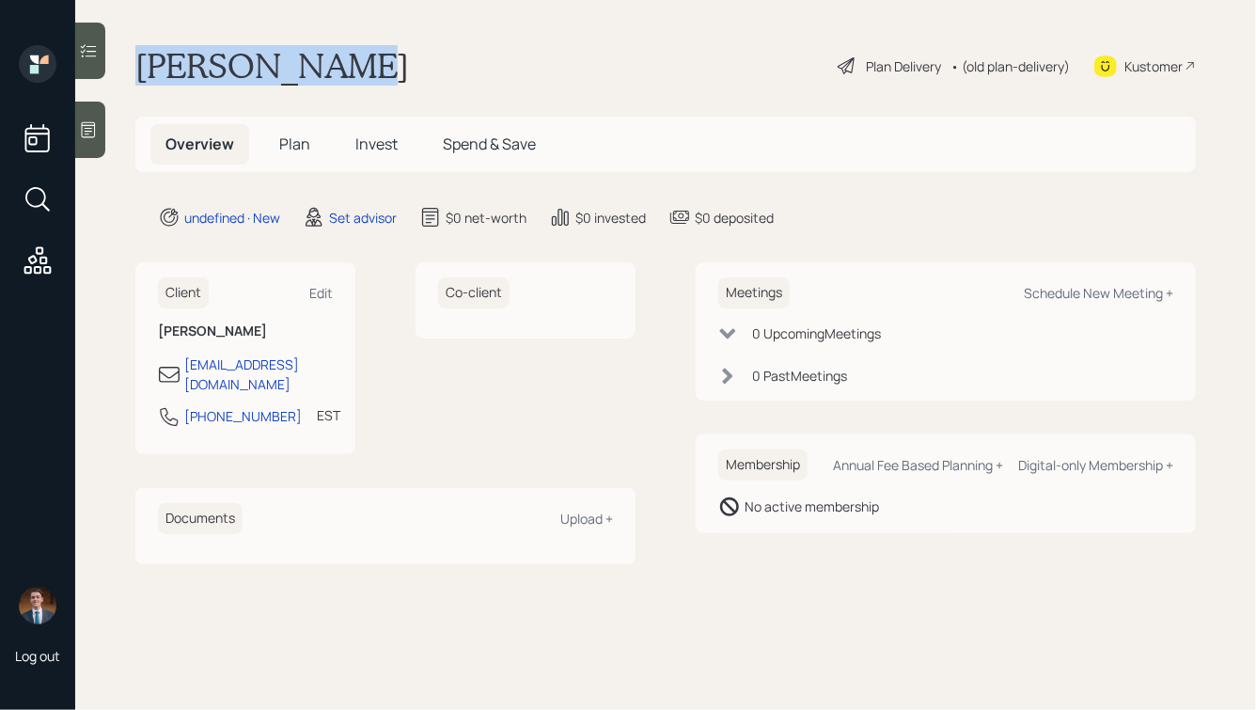
drag, startPoint x: 347, startPoint y: 69, endPoint x: 90, endPoint y: 12, distance: 262.9
click at [90, 12] on main "Michael Syed Plan Delivery • (old plan-delivery) Kustomer Overview Plan Invest …" at bounding box center [665, 355] width 1181 height 710
click at [180, 54] on h1 "[PERSON_NAME]" at bounding box center [272, 65] width 274 height 41
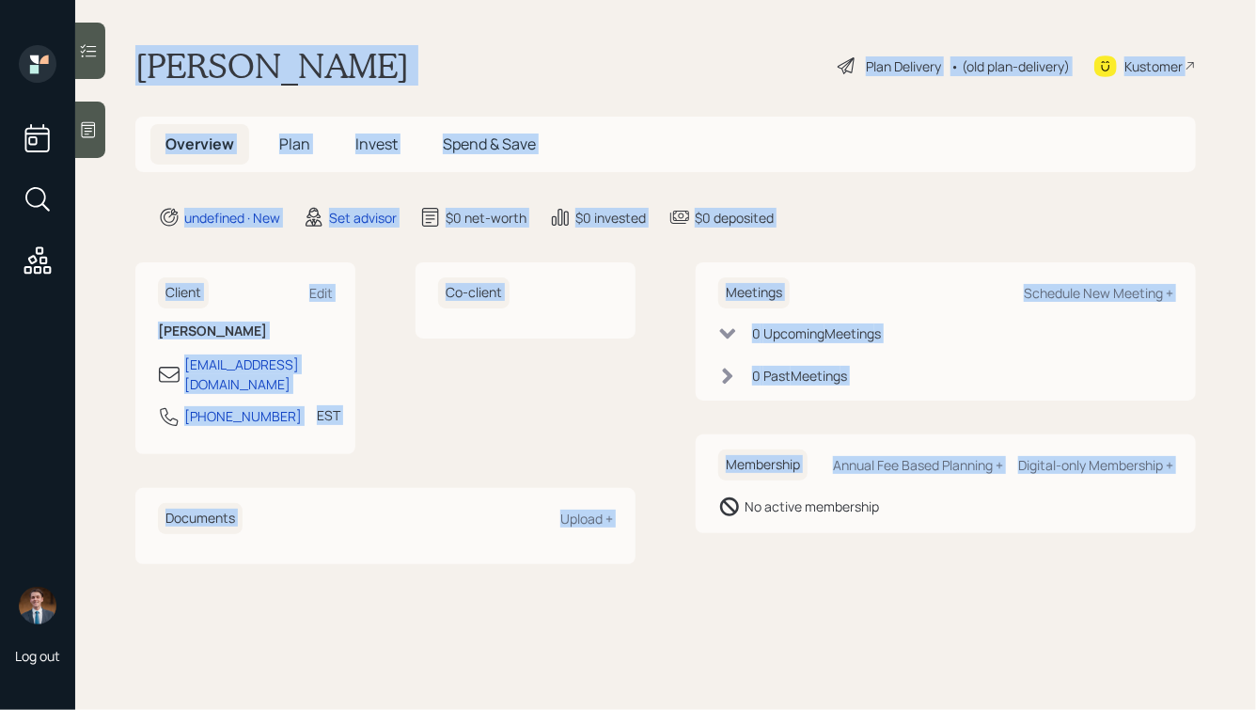
drag, startPoint x: 134, startPoint y: 59, endPoint x: 706, endPoint y: 540, distance: 746.9
click at [706, 540] on main "Michael Syed Plan Delivery • (old plan-delivery) Kustomer Overview Plan Invest …" at bounding box center [665, 355] width 1181 height 710
click at [706, 540] on div "Meetings Schedule New Meeting + 0 Upcoming Meeting s 0 Past Meeting s Membershi…" at bounding box center [946, 412] width 500 height 301
drag, startPoint x: 134, startPoint y: 59, endPoint x: 792, endPoint y: 598, distance: 850.0
click at [792, 598] on main "Michael Syed Plan Delivery • (old plan-delivery) Kustomer Overview Plan Invest …" at bounding box center [665, 355] width 1181 height 710
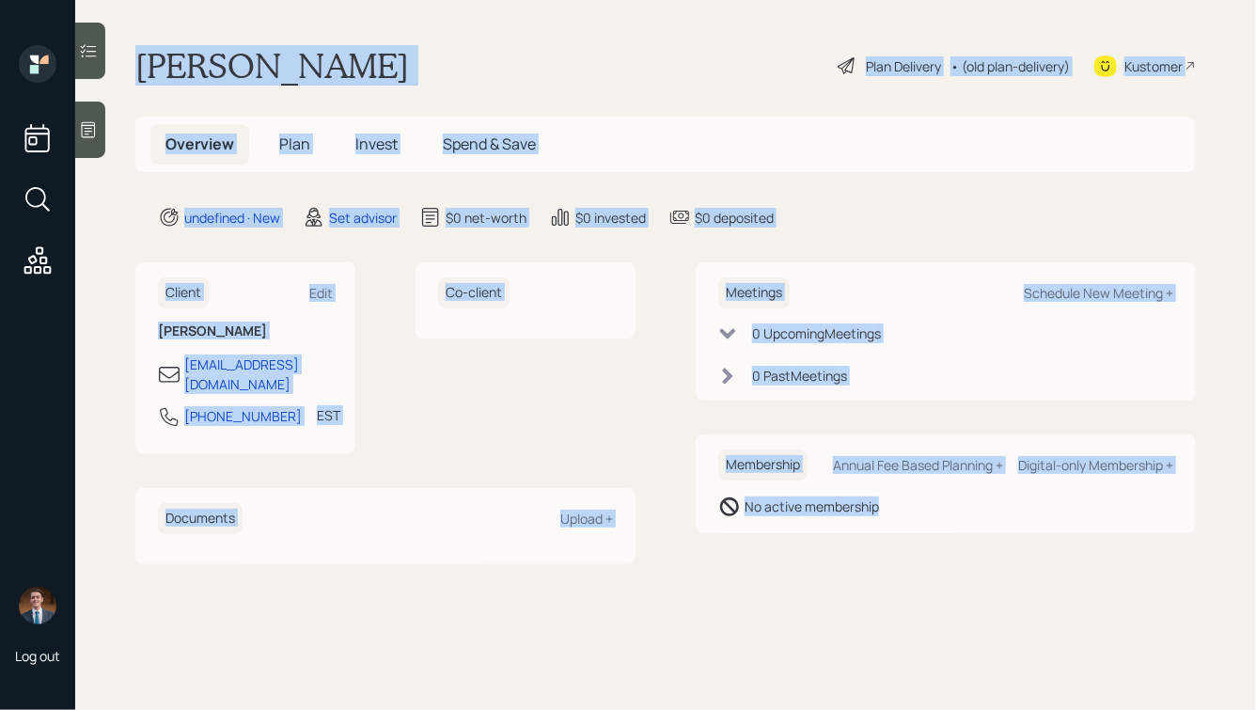
click at [914, 581] on main "Michael Syed Plan Delivery • (old plan-delivery) Kustomer Overview Plan Invest …" at bounding box center [665, 355] width 1181 height 710
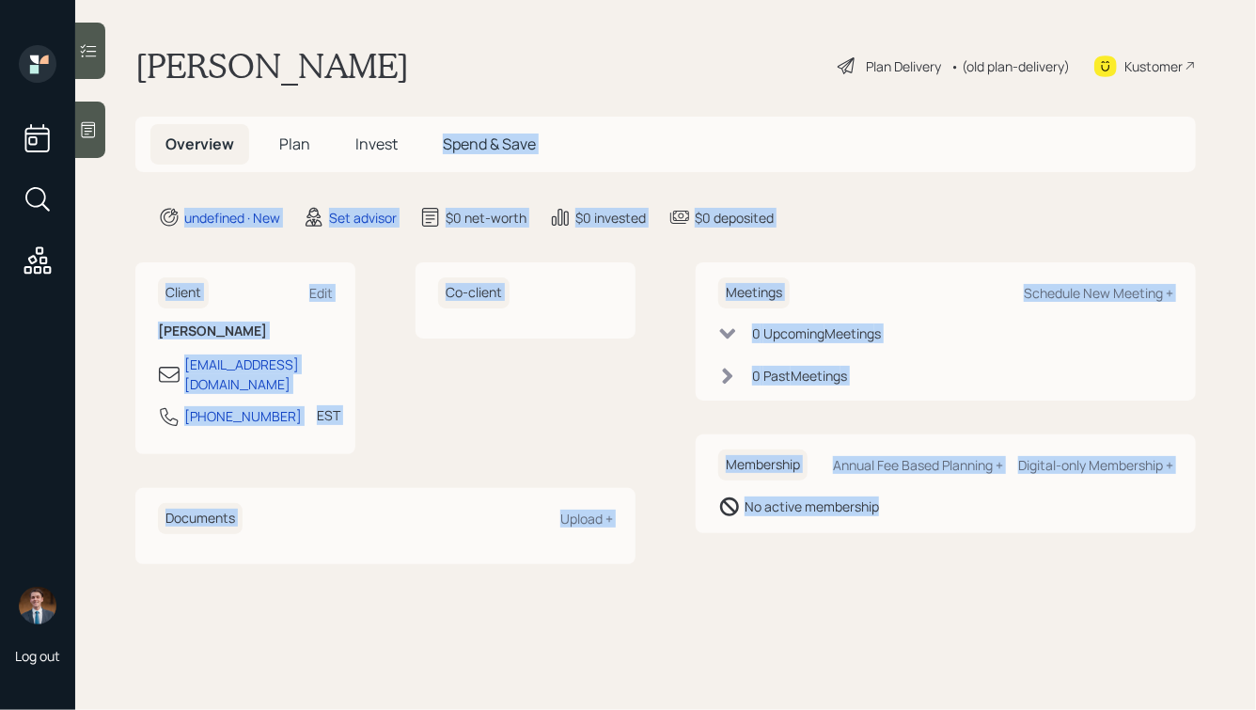
drag, startPoint x: 991, startPoint y: 559, endPoint x: 432, endPoint y: 118, distance: 712.5
click at [430, 118] on main "Michael Syed Plan Delivery • (old plan-delivery) Kustomer Overview Plan Invest …" at bounding box center [665, 355] width 1181 height 710
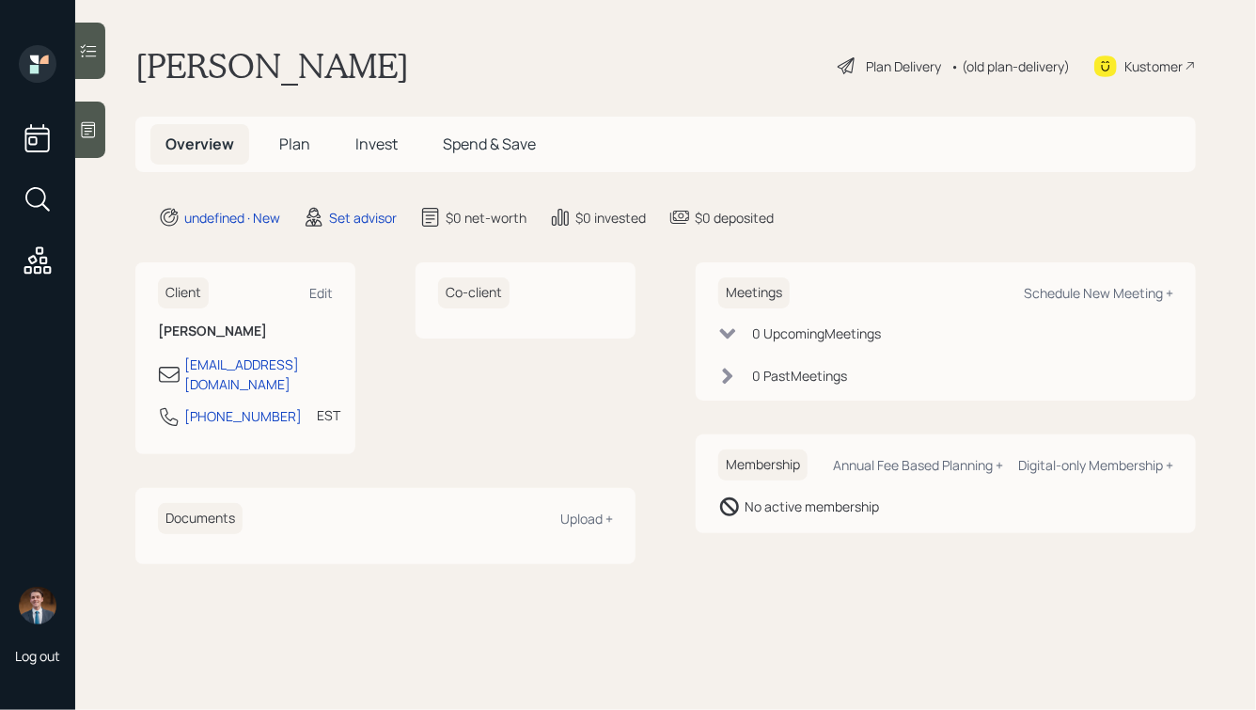
click at [313, 60] on h1 "[PERSON_NAME]" at bounding box center [272, 65] width 274 height 41
click at [286, 141] on span "Plan" at bounding box center [294, 144] width 31 height 21
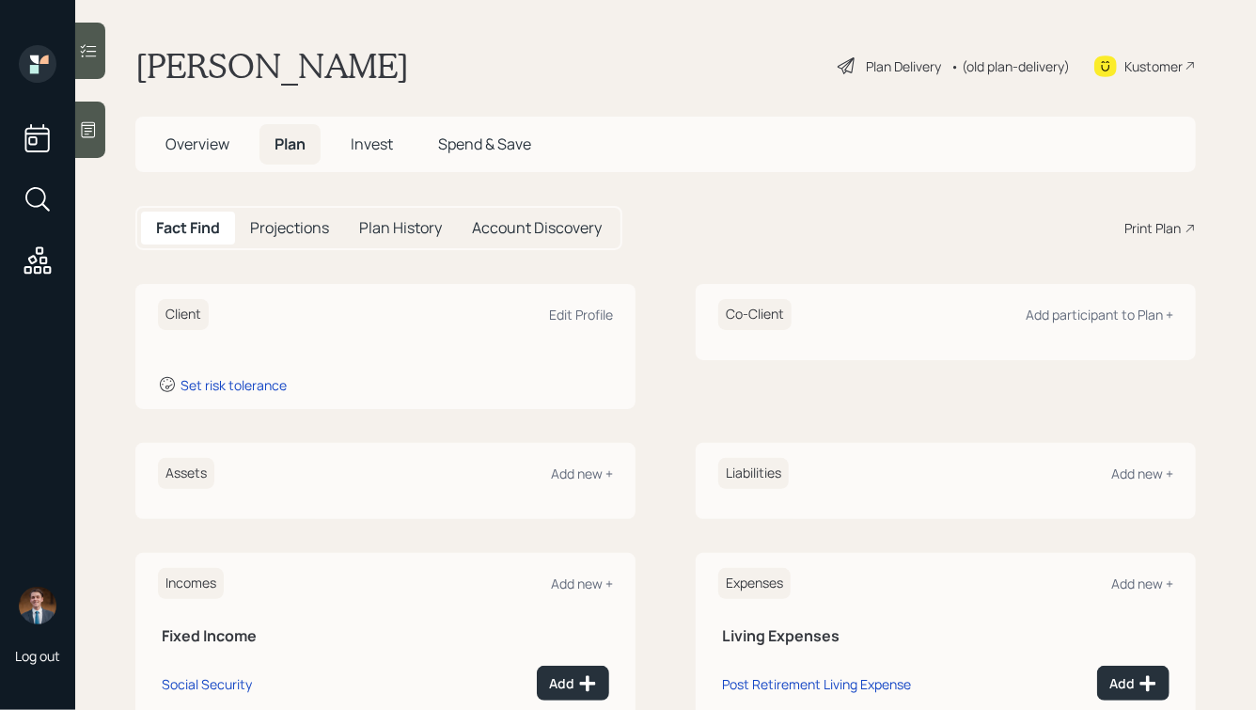
click at [191, 148] on span "Overview" at bounding box center [198, 144] width 64 height 21
